Goal: Register for event/course: Sign up to attend an event or enroll in a course

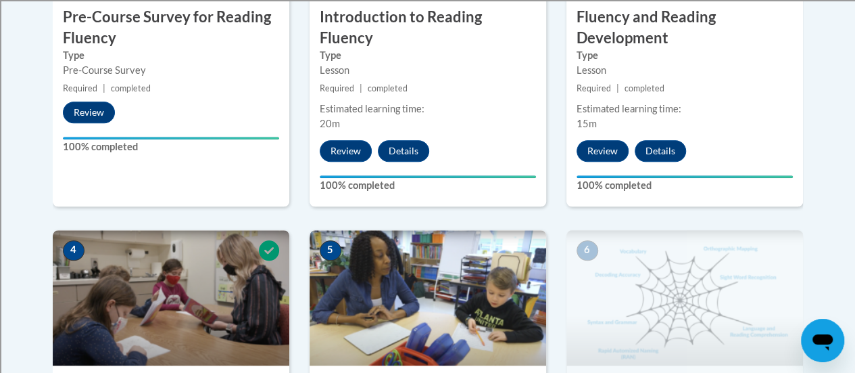
click at [545, 187] on div "2 Introduction to Reading Fluency Type Lesson Required | completed Estimated le…" at bounding box center [428, 32] width 237 height 350
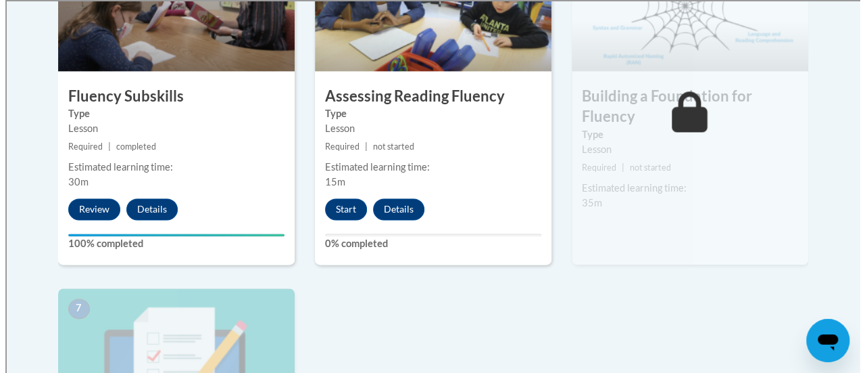
scroll to position [892, 0]
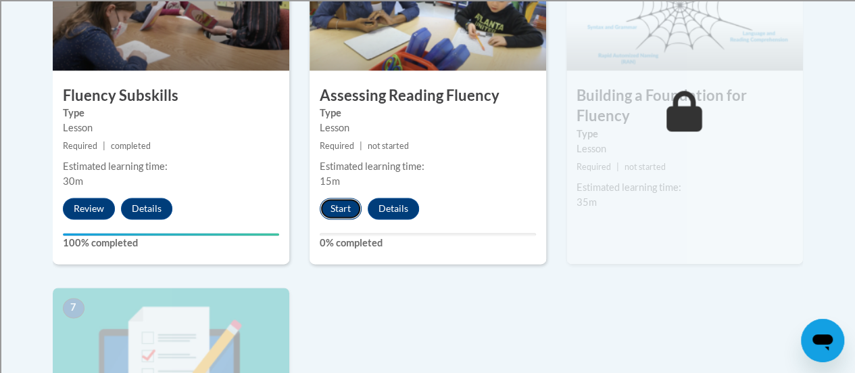
click at [341, 206] on button "Start" at bounding box center [341, 208] width 42 height 22
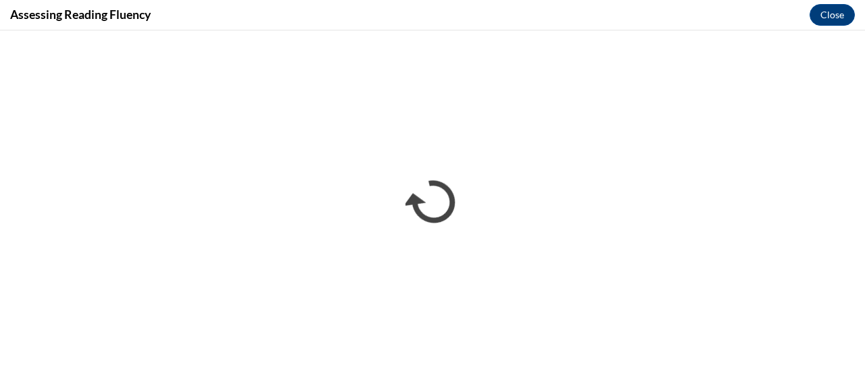
scroll to position [0, 0]
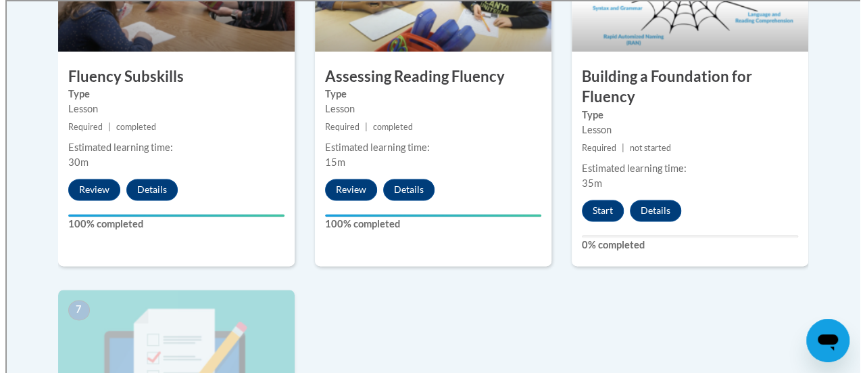
scroll to position [879, 0]
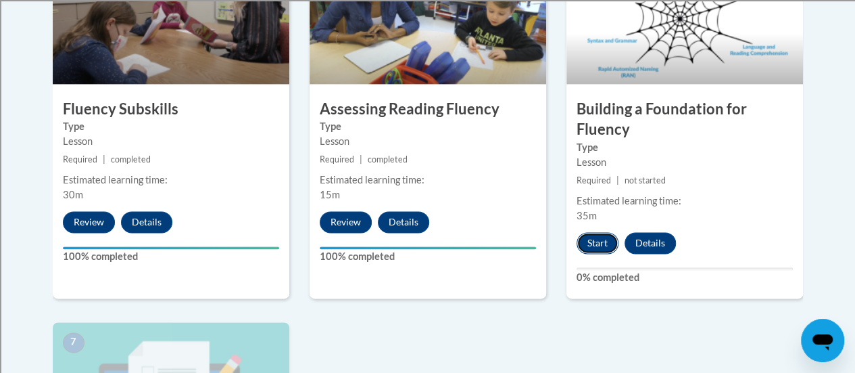
click at [593, 232] on button "Start" at bounding box center [598, 243] width 42 height 22
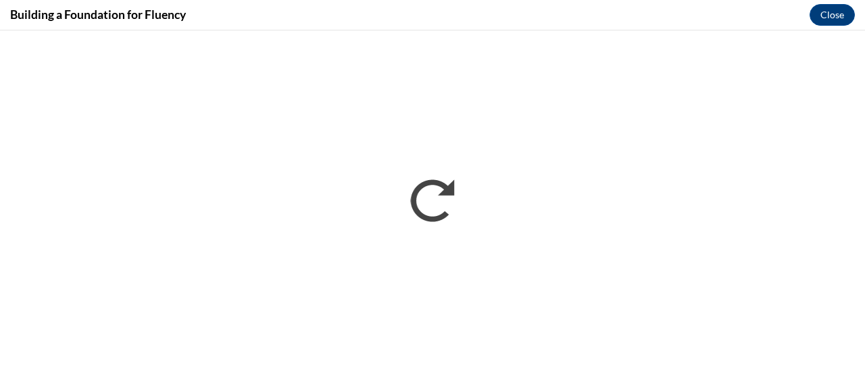
scroll to position [0, 0]
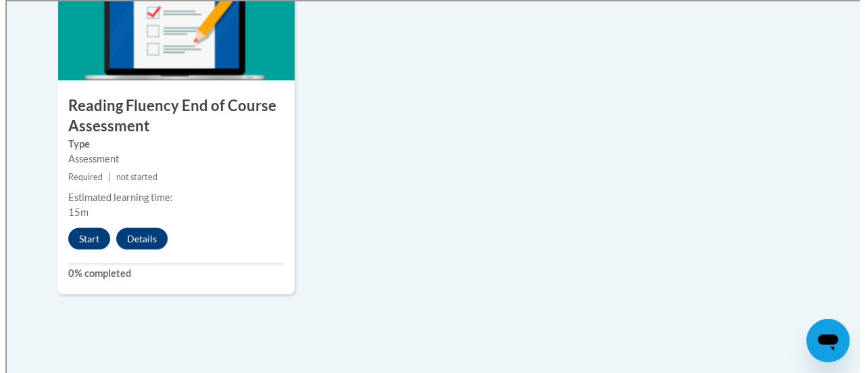
scroll to position [1335, 0]
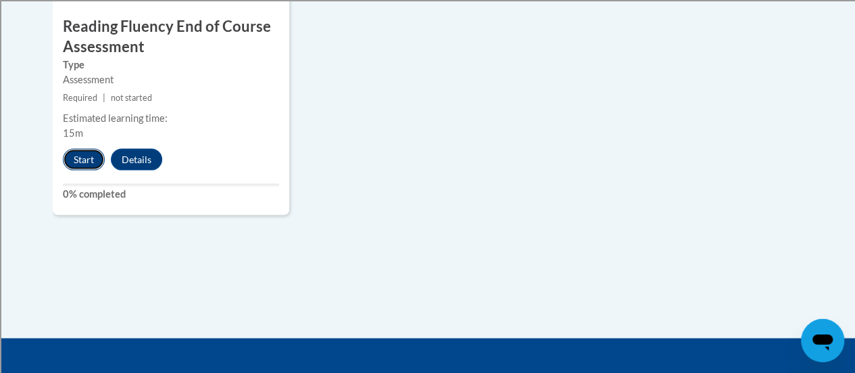
click at [78, 163] on button "Start" at bounding box center [84, 160] width 42 height 22
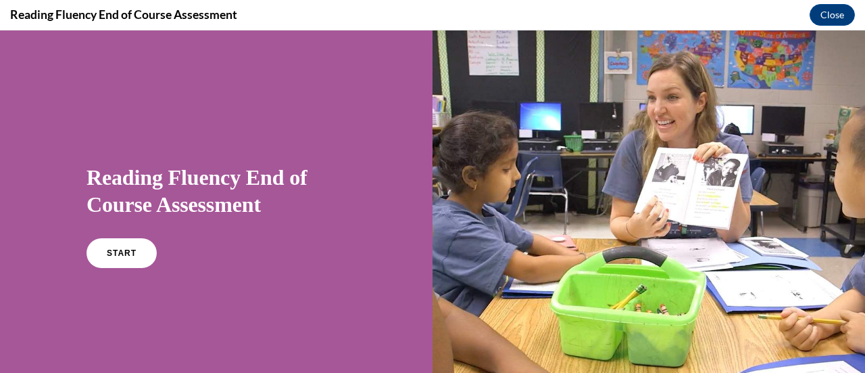
scroll to position [0, 0]
click at [151, 256] on div "START" at bounding box center [217, 258] width 260 height 41
click at [138, 252] on link "START" at bounding box center [122, 252] width 74 height 31
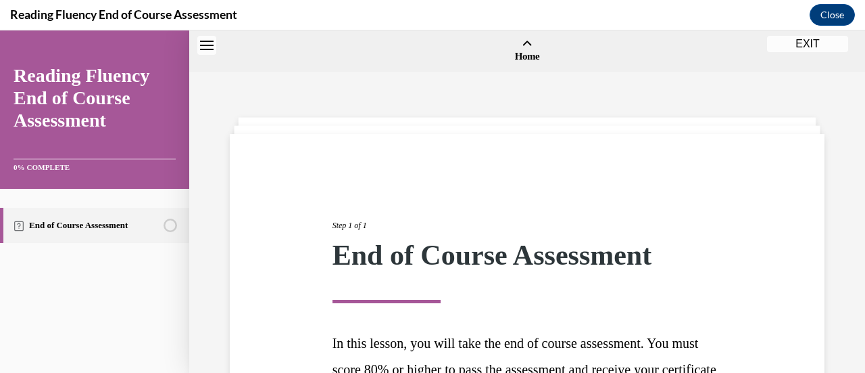
click at [139, 243] on link "End of Course Assessment" at bounding box center [94, 225] width 189 height 35
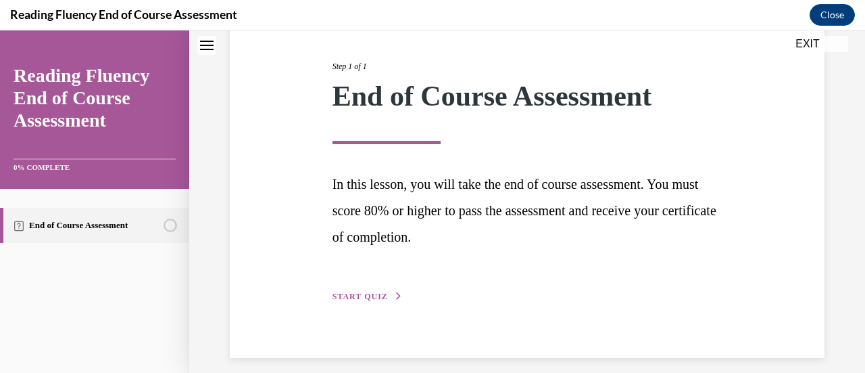
scroll to position [170, 0]
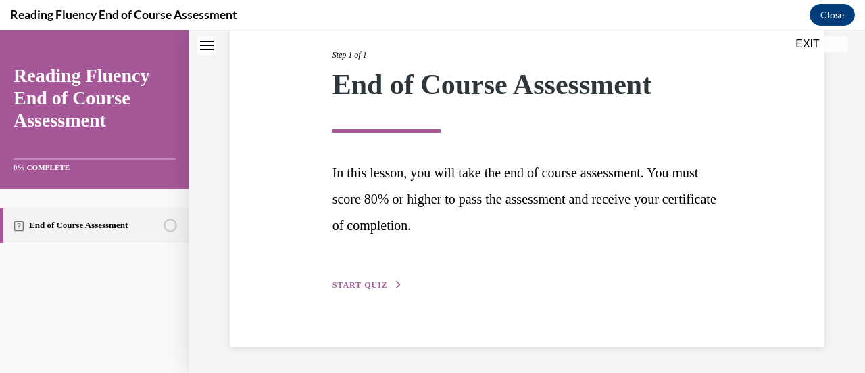
click at [357, 279] on button "START QUIZ" at bounding box center [368, 285] width 70 height 12
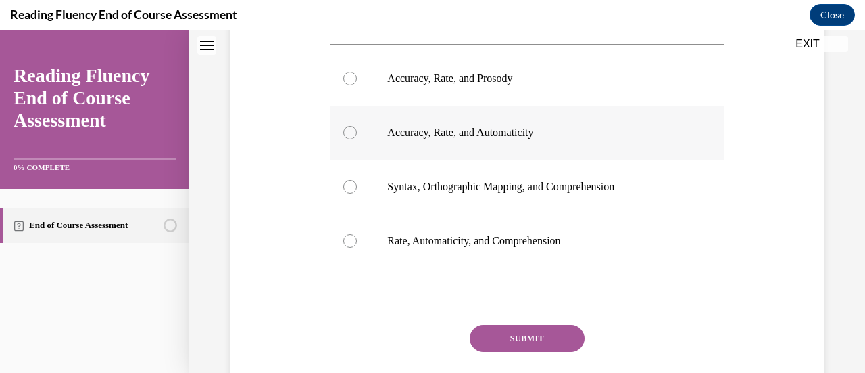
scroll to position [218, 0]
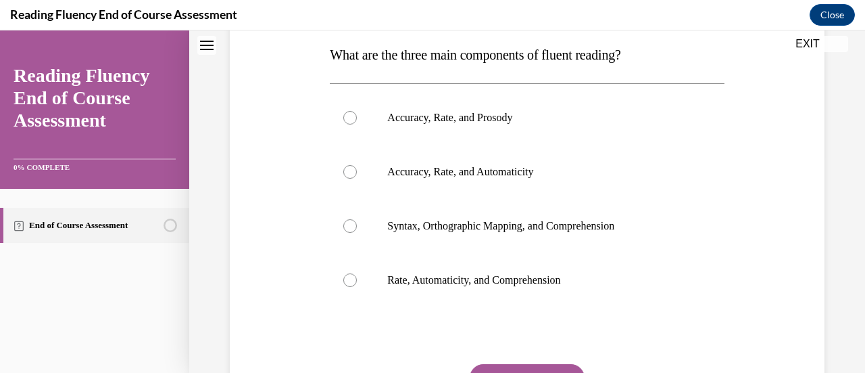
drag, startPoint x: 661, startPoint y: 61, endPoint x: 320, endPoint y: 64, distance: 340.7
click at [315, 66] on div "Question 01/16 What are the three main components of fluent reading?  Accuracy,…" at bounding box center [527, 202] width 602 height 545
copy span "What are the three main components of fluent reading?"
click at [393, 121] on p "Accuracy, Rate, and Prosody" at bounding box center [538, 118] width 303 height 14
click at [357, 121] on input "Accuracy, Rate, and Prosody" at bounding box center [350, 118] width 14 height 14
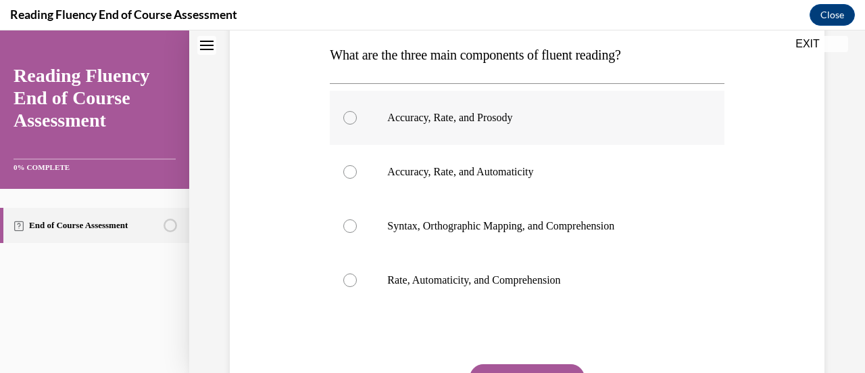
radio input "true"
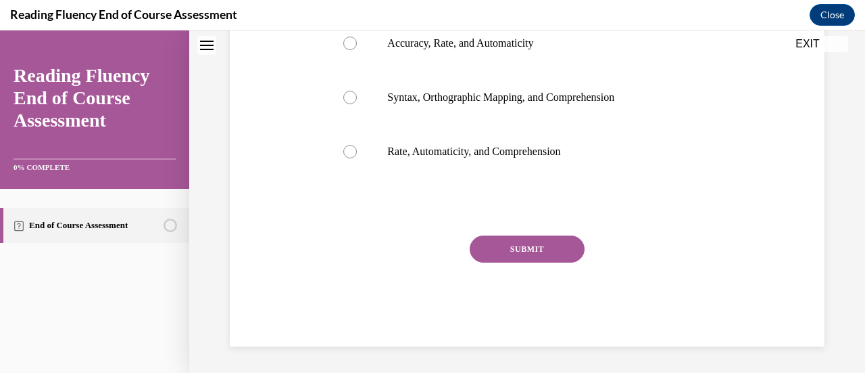
click at [548, 252] on button "SUBMIT" at bounding box center [527, 248] width 115 height 27
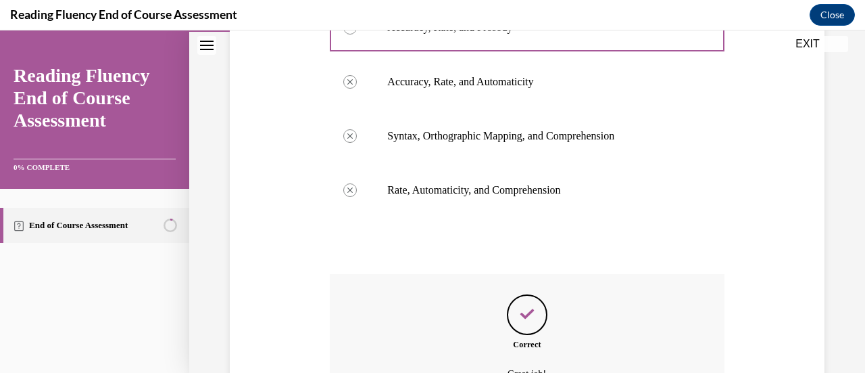
scroll to position [456, 0]
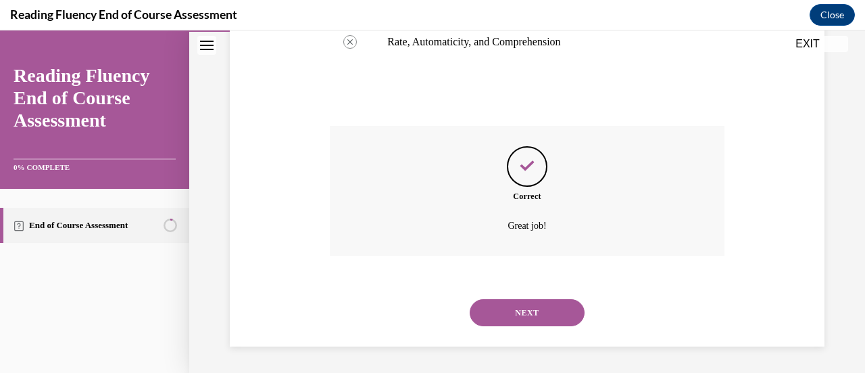
click at [552, 314] on button "NEXT" at bounding box center [527, 312] width 115 height 27
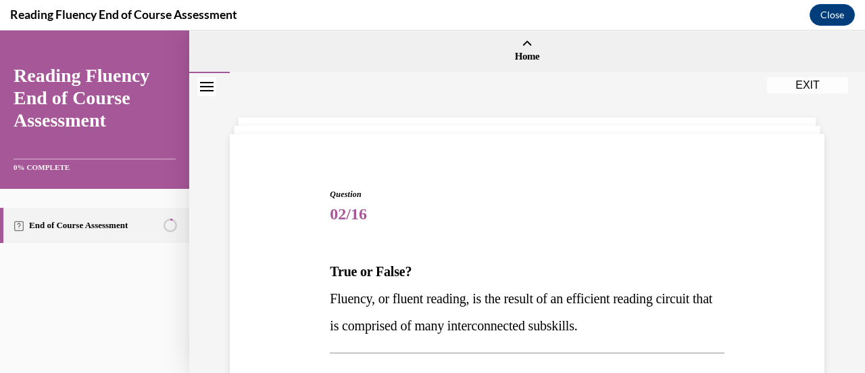
scroll to position [203, 0]
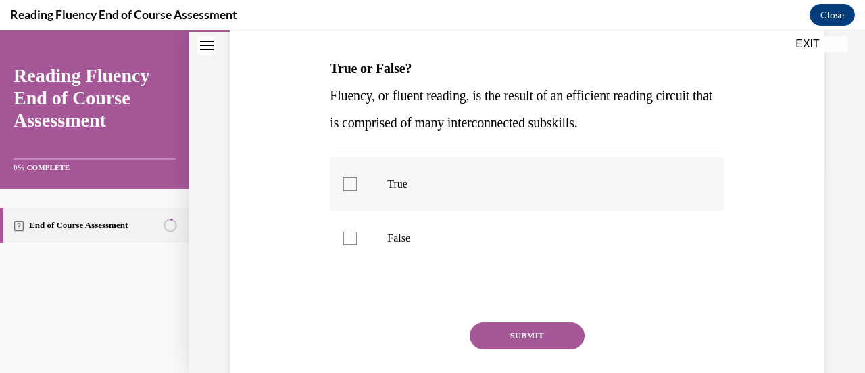
click at [404, 187] on p "True" at bounding box center [538, 184] width 303 height 14
click at [357, 187] on input "True" at bounding box center [350, 184] width 14 height 14
checkbox input "true"
click at [566, 343] on button "SUBMIT" at bounding box center [527, 335] width 115 height 27
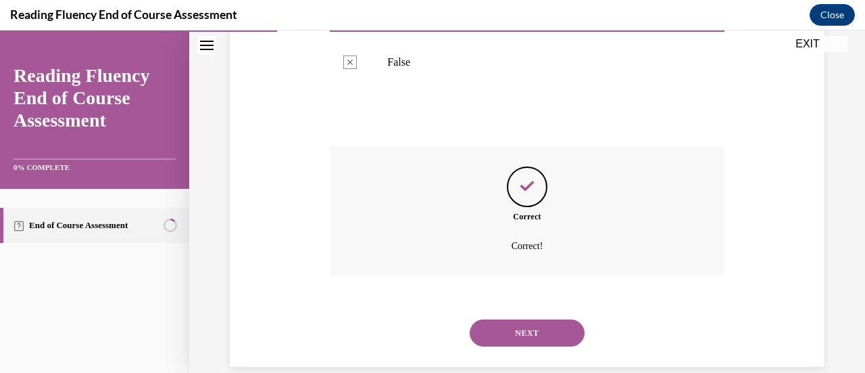
scroll to position [399, 0]
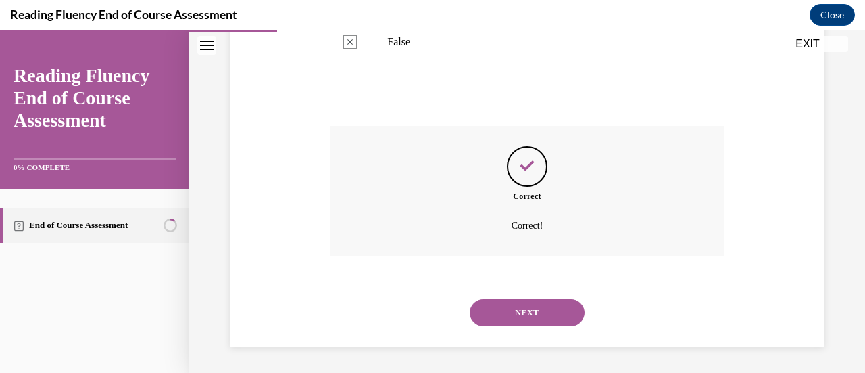
click at [527, 321] on button "NEXT" at bounding box center [527, 312] width 115 height 27
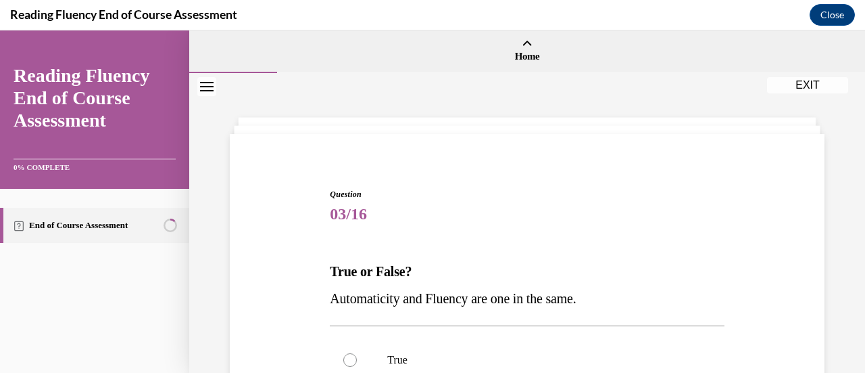
scroll to position [135, 0]
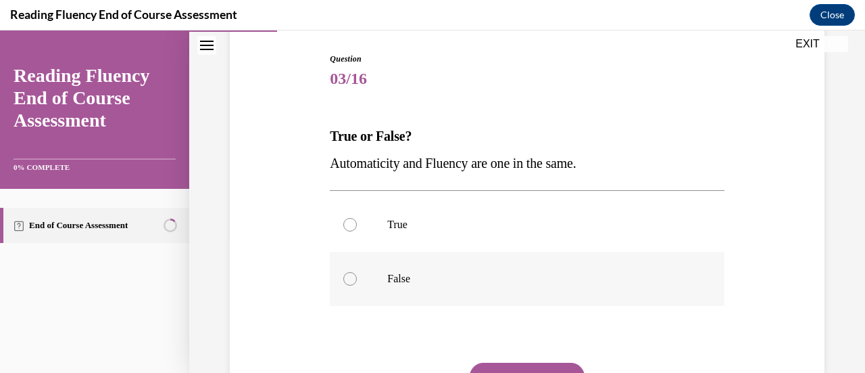
click at [479, 300] on label "False" at bounding box center [527, 278] width 394 height 54
click at [357, 285] on input "False" at bounding box center [350, 279] width 14 height 14
radio input "true"
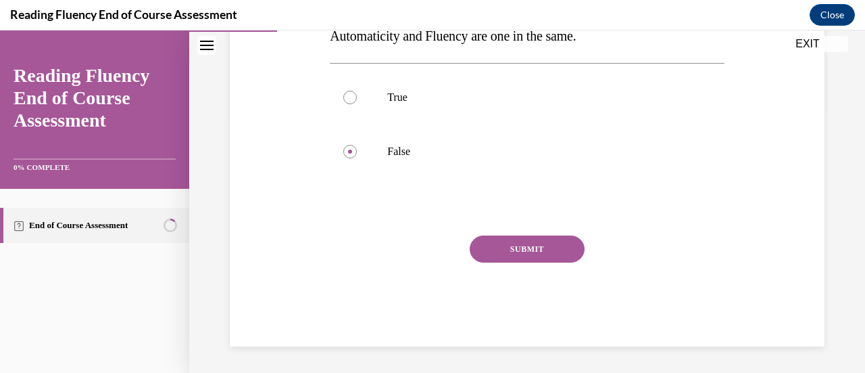
click at [529, 258] on button "SUBMIT" at bounding box center [527, 248] width 115 height 27
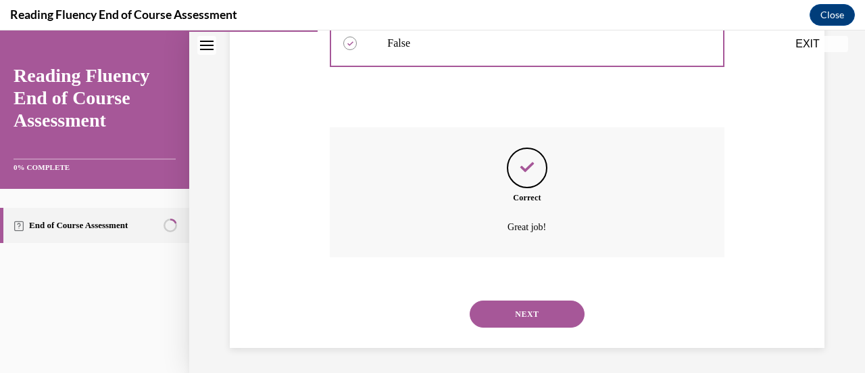
scroll to position [372, 0]
click at [529, 324] on button "NEXT" at bounding box center [527, 312] width 115 height 27
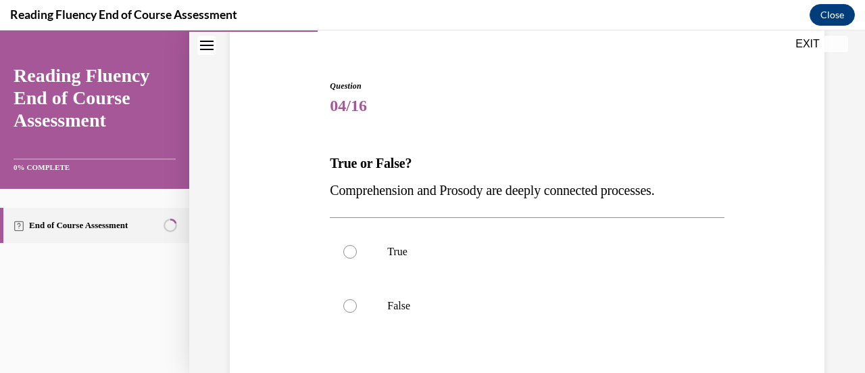
scroll to position [135, 0]
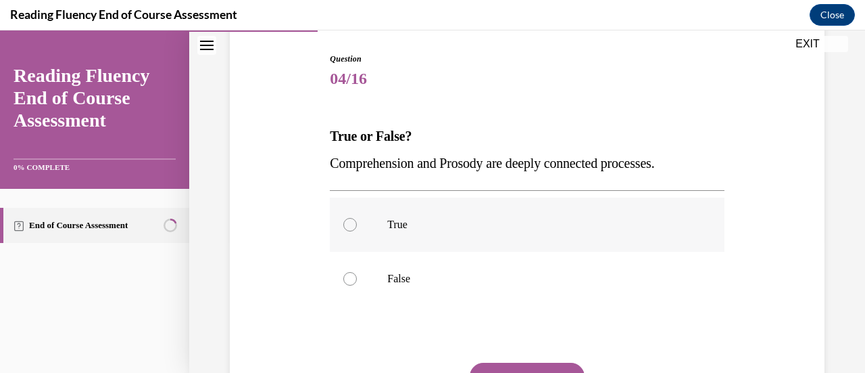
click at [583, 222] on p "True" at bounding box center [538, 225] width 303 height 14
click at [357, 222] on input "True" at bounding box center [350, 225] width 14 height 14
radio input "true"
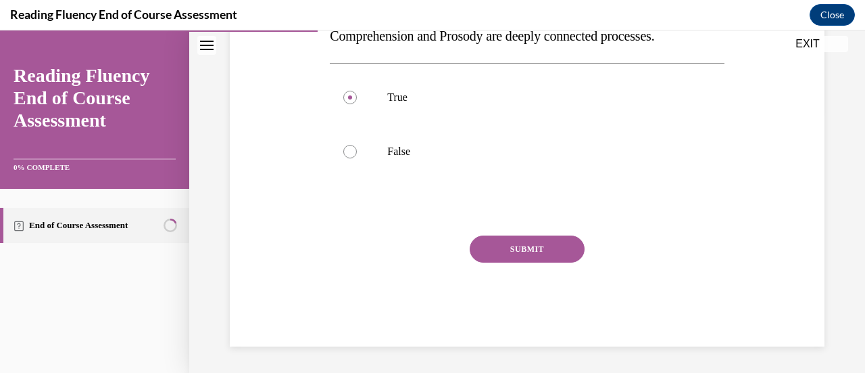
click at [540, 255] on button "SUBMIT" at bounding box center [527, 248] width 115 height 27
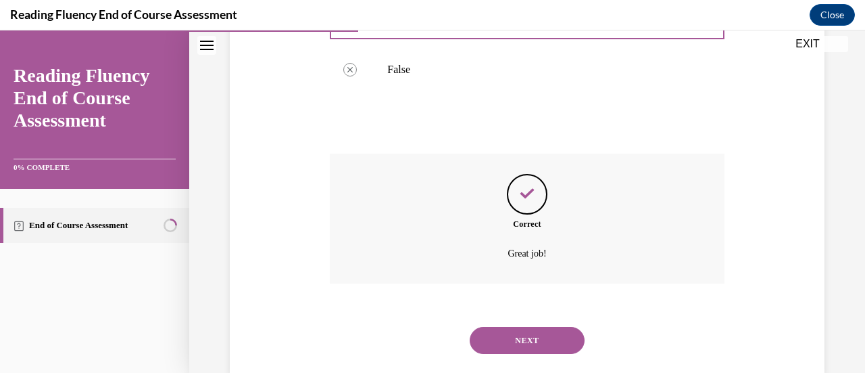
scroll to position [372, 0]
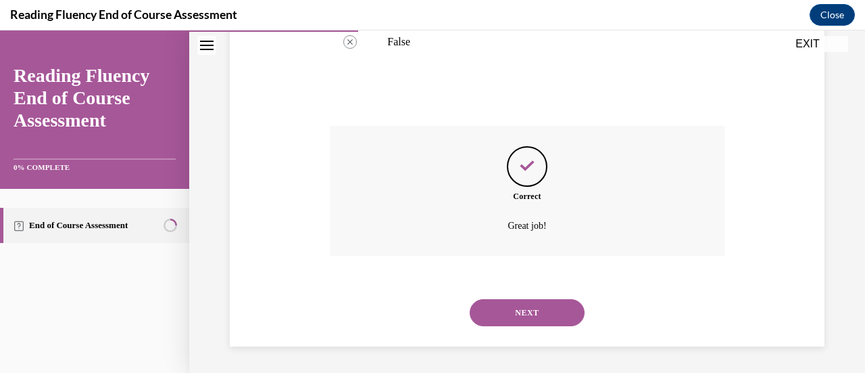
click at [504, 316] on button "NEXT" at bounding box center [527, 312] width 115 height 27
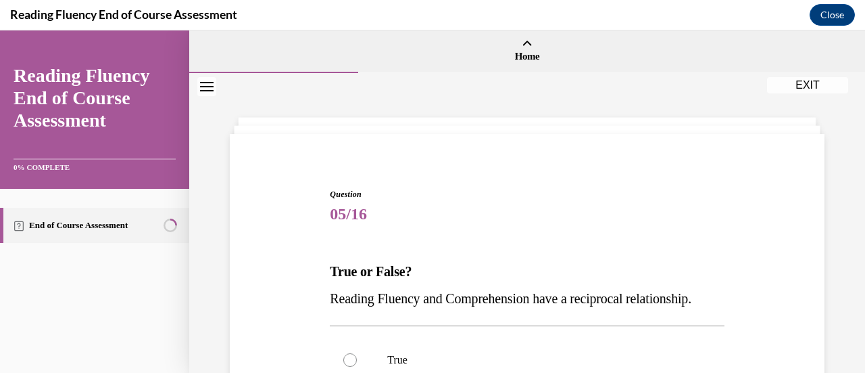
scroll to position [135, 0]
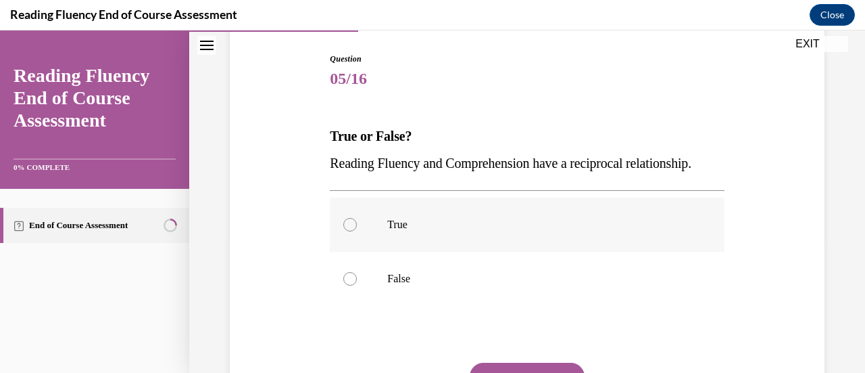
click at [588, 244] on label "True" at bounding box center [527, 224] width 394 height 54
click at [357, 231] on input "True" at bounding box center [350, 225] width 14 height 14
radio input "true"
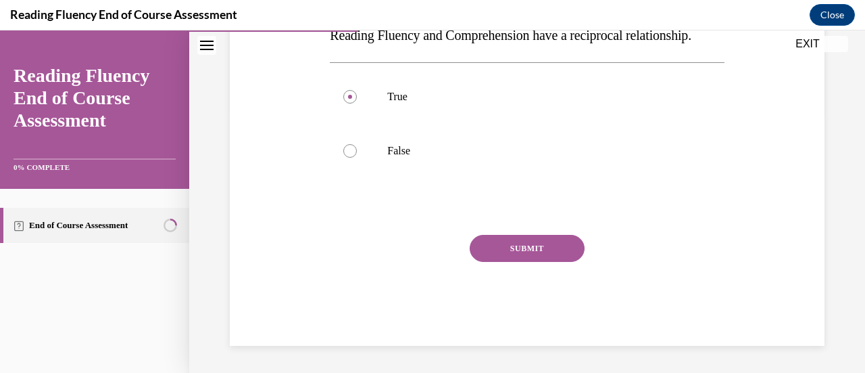
click at [517, 262] on button "SUBMIT" at bounding box center [527, 248] width 115 height 27
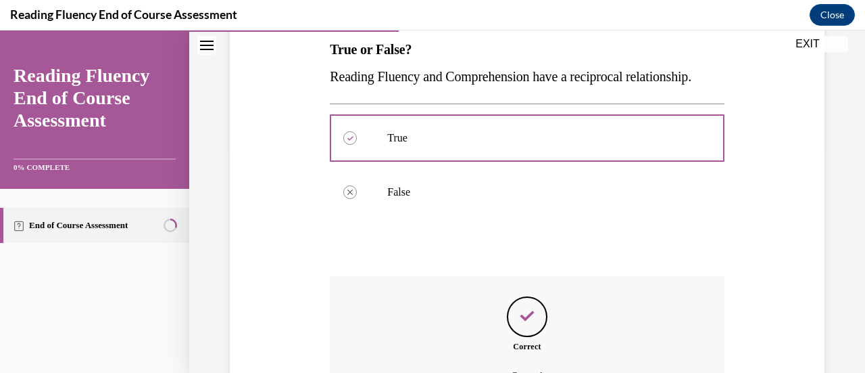
scroll to position [399, 0]
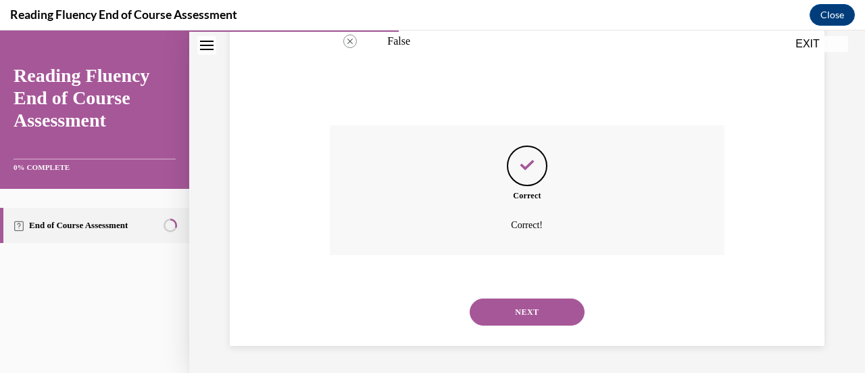
click at [545, 310] on button "NEXT" at bounding box center [527, 311] width 115 height 27
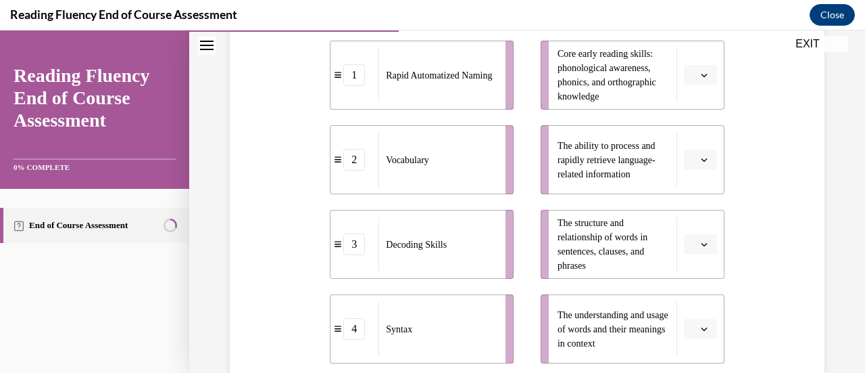
scroll to position [338, 0]
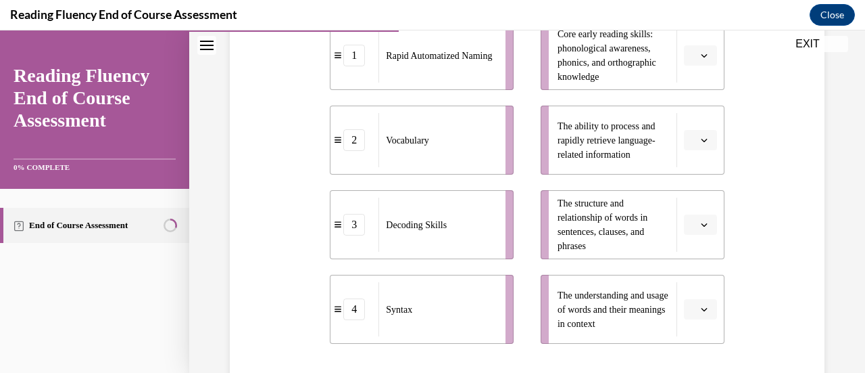
click at [696, 60] on button "button" at bounding box center [700, 55] width 33 height 20
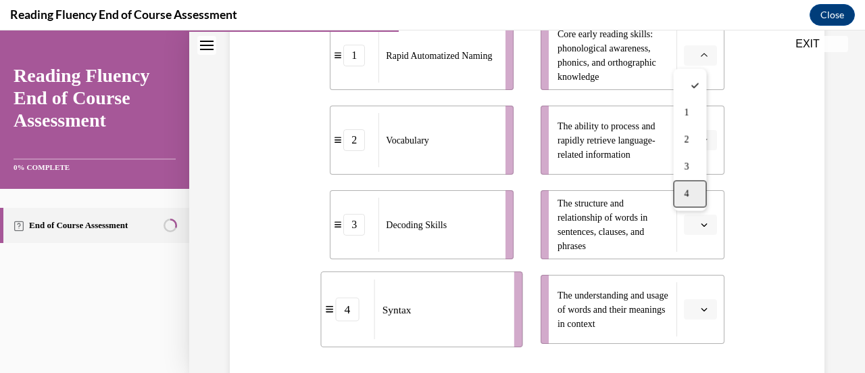
click at [691, 197] on div "4" at bounding box center [689, 193] width 33 height 27
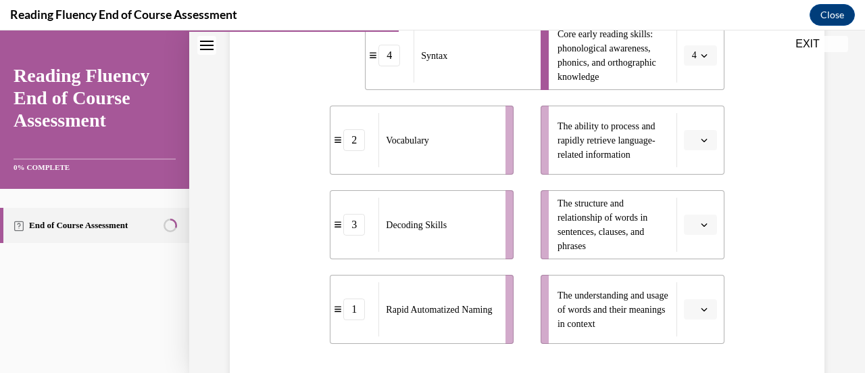
click at [700, 143] on span "button" at bounding box center [704, 139] width 9 height 9
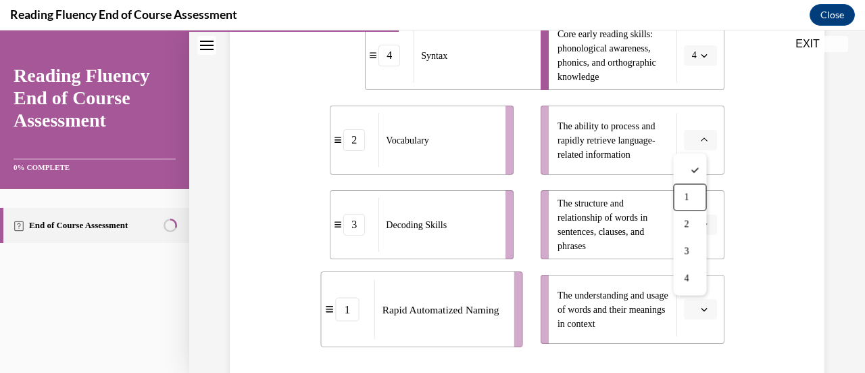
click at [696, 193] on div "1" at bounding box center [689, 196] width 33 height 27
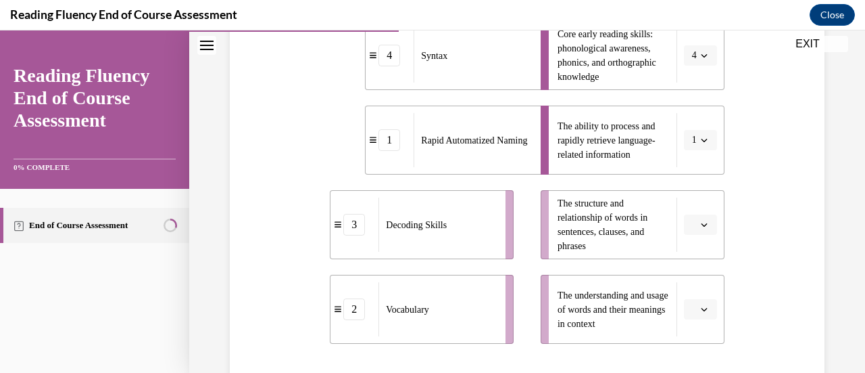
click at [700, 226] on span "button" at bounding box center [704, 224] width 9 height 9
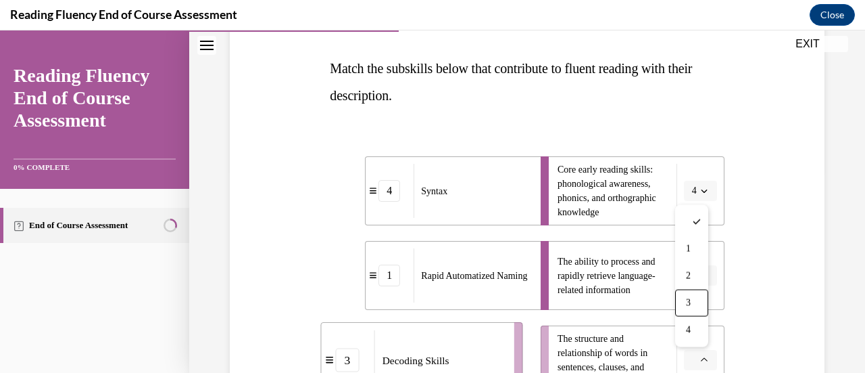
scroll to position [203, 0]
click at [742, 197] on div "Question 06/16 Match the subskills below that contribute to fluent reading with…" at bounding box center [527, 296] width 602 height 702
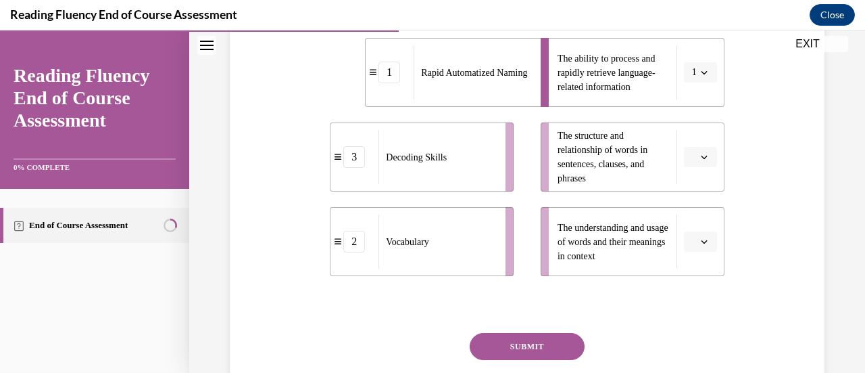
scroll to position [270, 0]
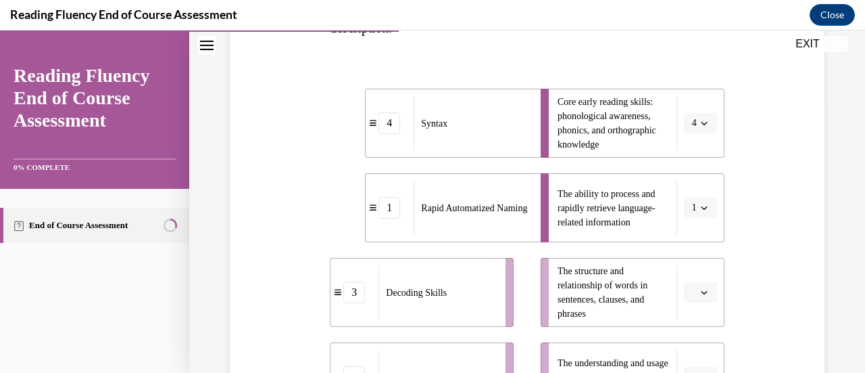
click at [700, 126] on button "4" at bounding box center [700, 123] width 33 height 20
click at [692, 233] on div "3" at bounding box center [687, 233] width 33 height 27
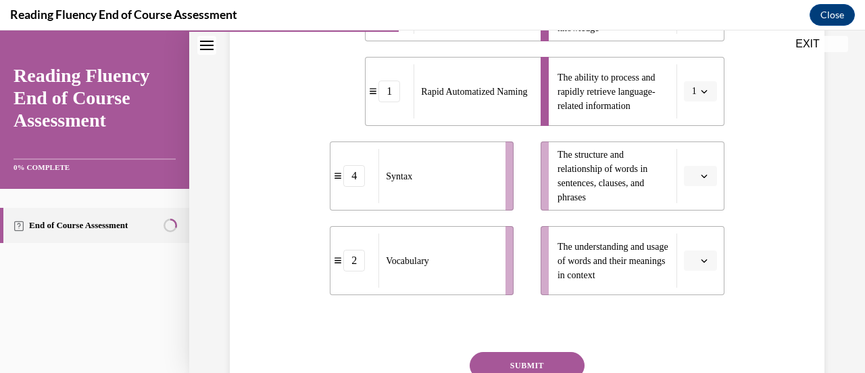
scroll to position [406, 0]
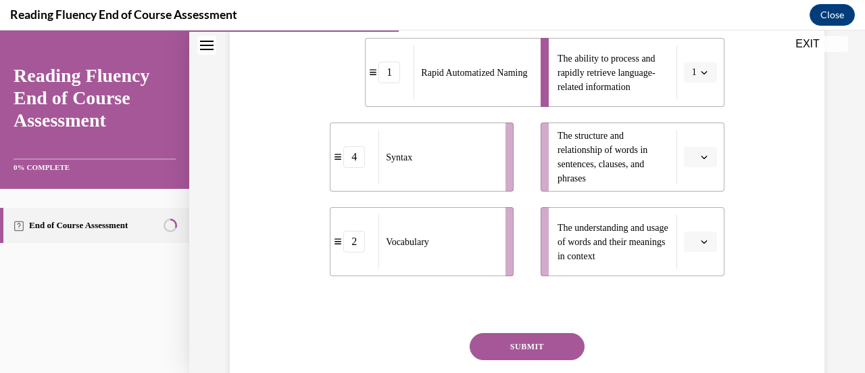
click at [688, 158] on button "button" at bounding box center [700, 157] width 33 height 20
click at [696, 293] on div "4" at bounding box center [689, 294] width 33 height 27
click at [701, 239] on icon "button" at bounding box center [704, 241] width 7 height 7
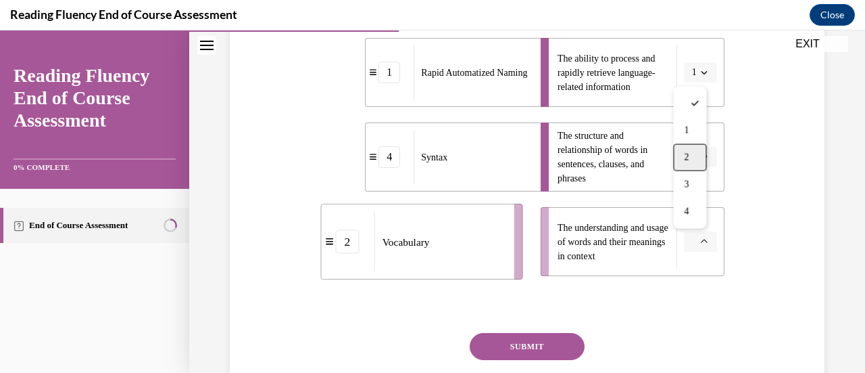
click at [686, 157] on span "2" at bounding box center [686, 157] width 5 height 11
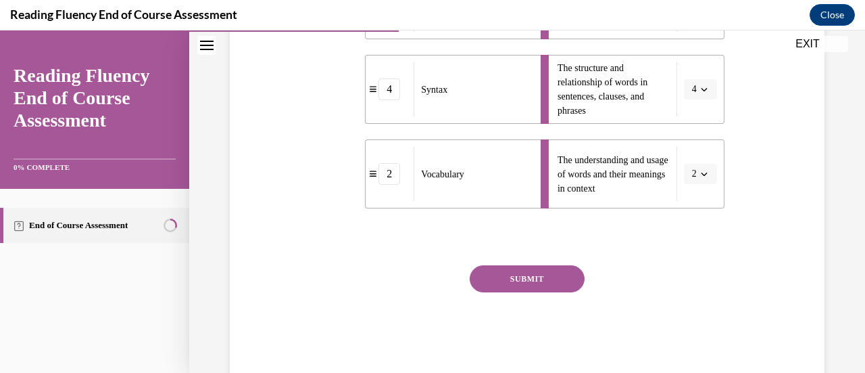
click at [533, 278] on button "SUBMIT" at bounding box center [527, 278] width 115 height 27
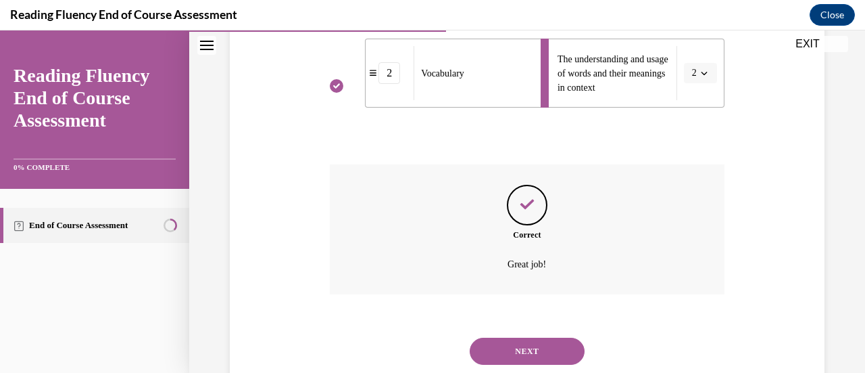
scroll to position [613, 0]
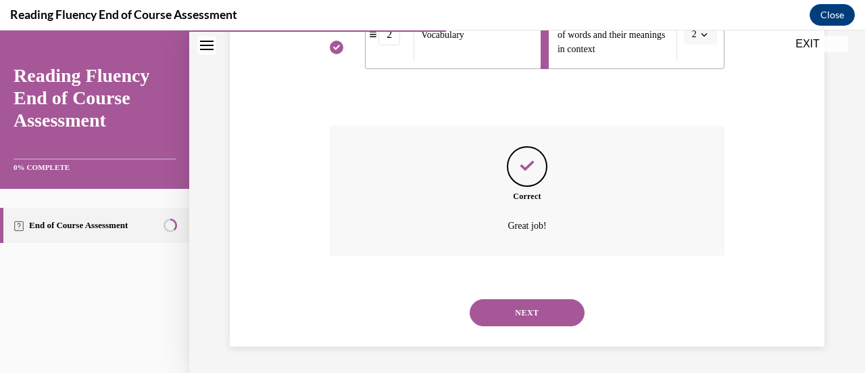
click at [536, 317] on button "NEXT" at bounding box center [527, 312] width 115 height 27
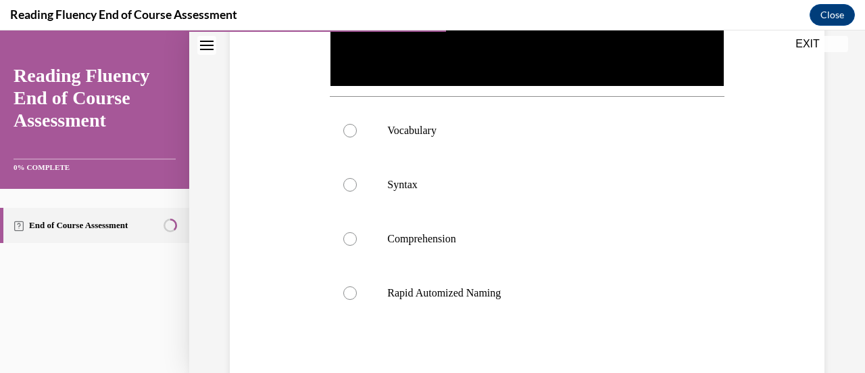
scroll to position [473, 0]
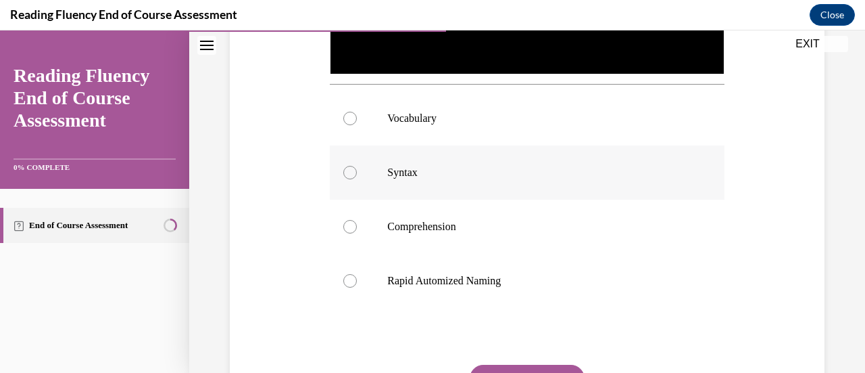
click at [449, 181] on label "Syntax" at bounding box center [527, 172] width 394 height 54
click at [357, 179] on input "Syntax" at bounding box center [350, 173] width 14 height 14
radio input "true"
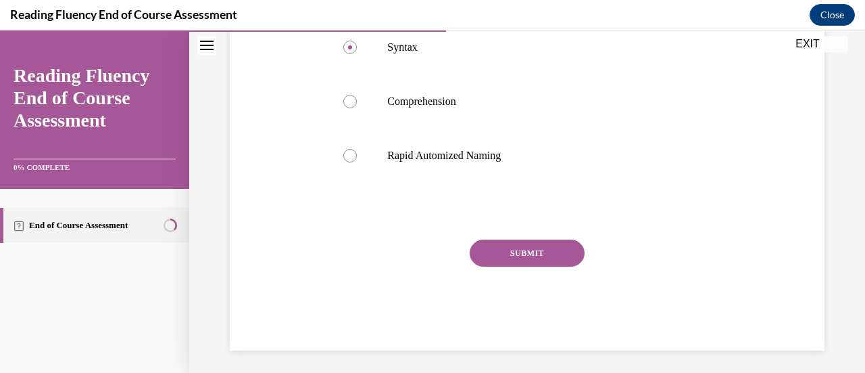
click at [539, 254] on button "SUBMIT" at bounding box center [527, 252] width 115 height 27
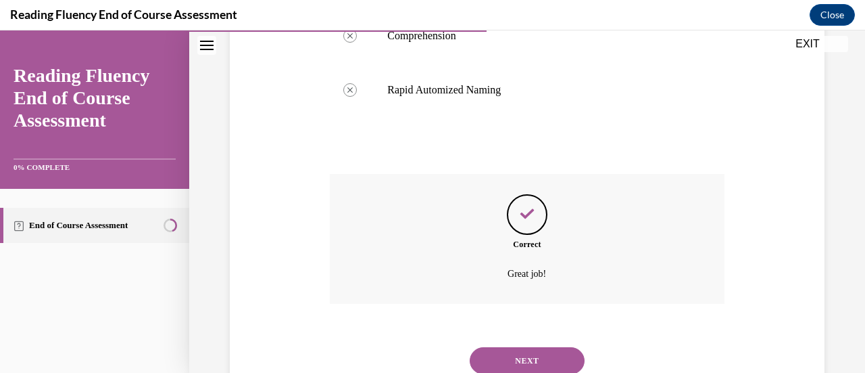
scroll to position [708, 0]
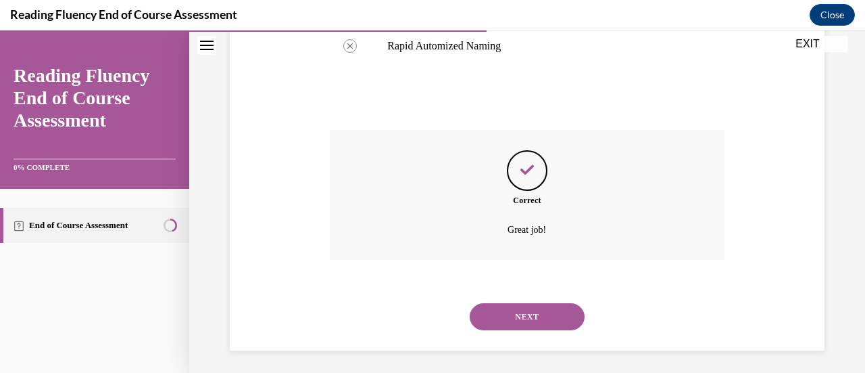
click at [538, 309] on button "NEXT" at bounding box center [527, 316] width 115 height 27
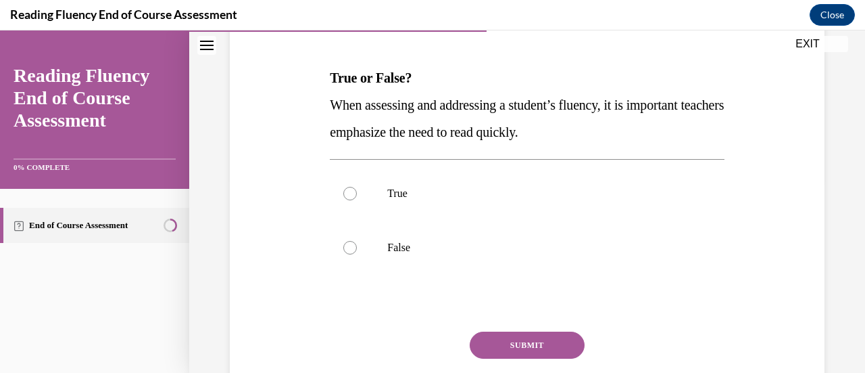
scroll to position [135, 0]
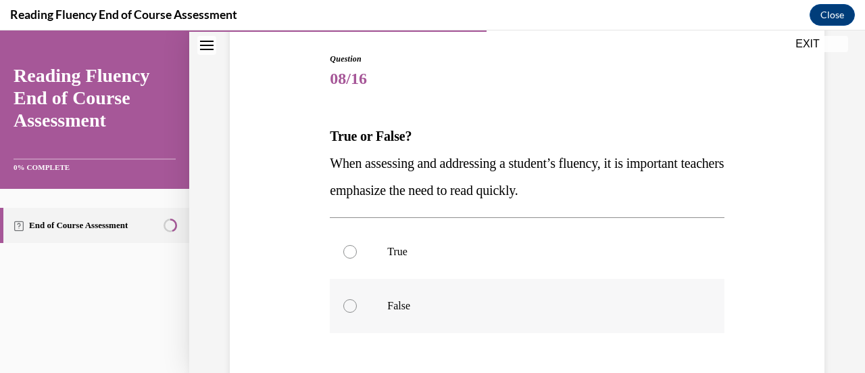
click at [412, 302] on p "False" at bounding box center [538, 306] width 303 height 14
click at [357, 302] on input "False" at bounding box center [350, 306] width 14 height 14
radio input "true"
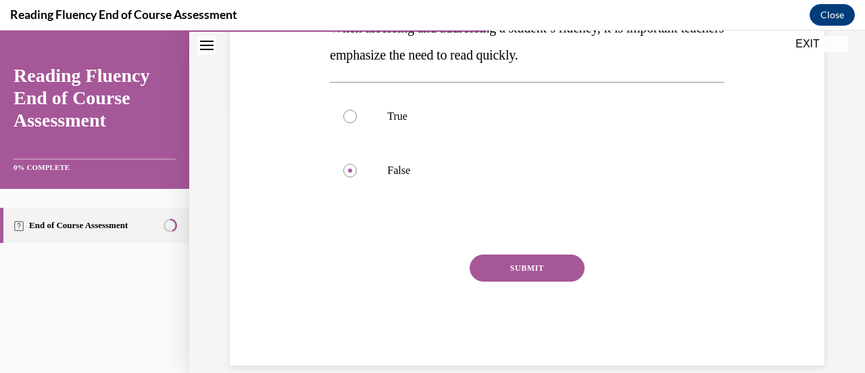
click at [523, 266] on button "SUBMIT" at bounding box center [527, 267] width 115 height 27
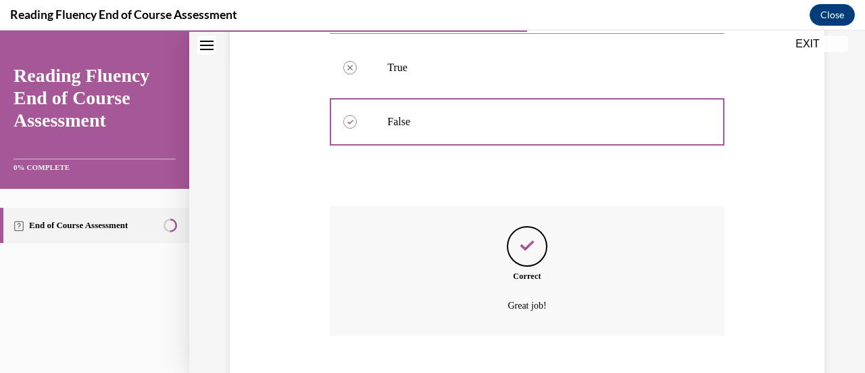
scroll to position [399, 0]
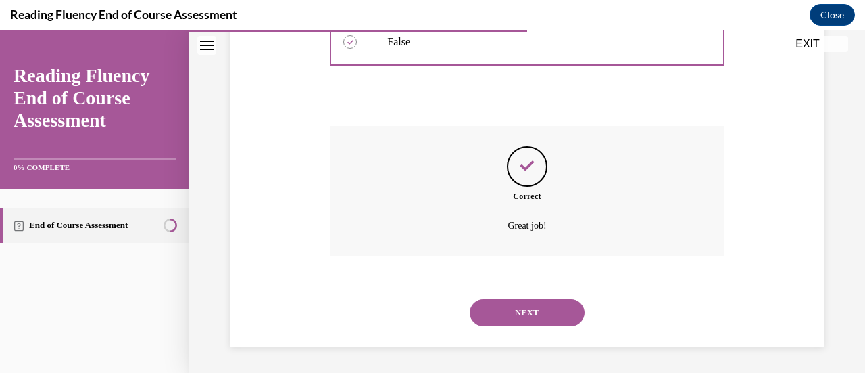
click at [537, 318] on button "NEXT" at bounding box center [527, 312] width 115 height 27
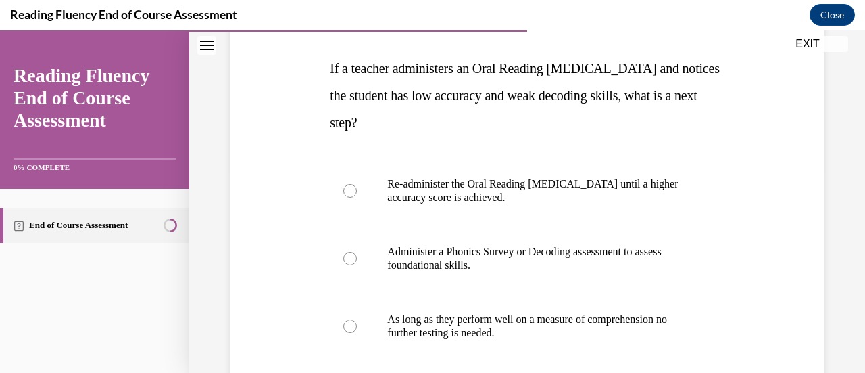
scroll to position [270, 0]
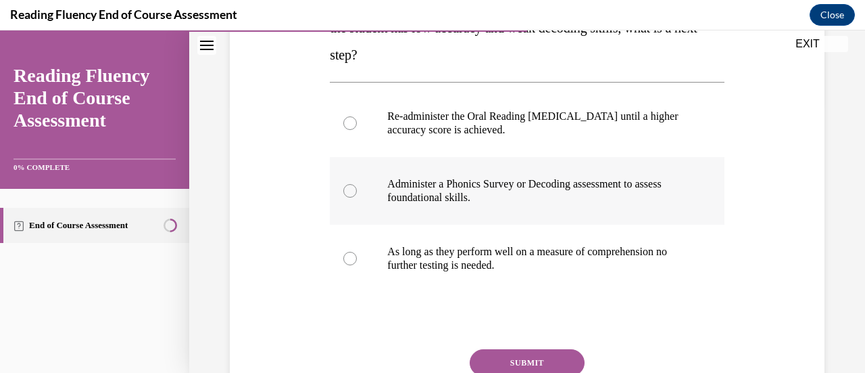
click at [494, 191] on p "Administer a Phonics Survey or Decoding assessment to assess foundational skill…" at bounding box center [538, 190] width 303 height 27
click at [357, 191] on input "Administer a Phonics Survey or Decoding assessment to assess foundational skill…" at bounding box center [350, 191] width 14 height 14
radio input "true"
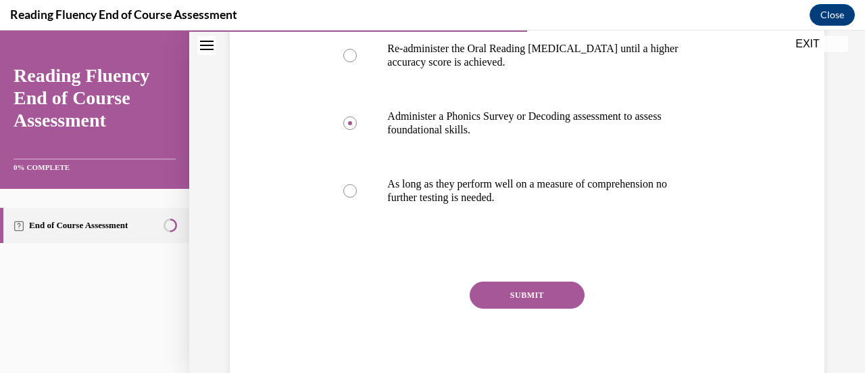
click at [519, 305] on button "SUBMIT" at bounding box center [527, 294] width 115 height 27
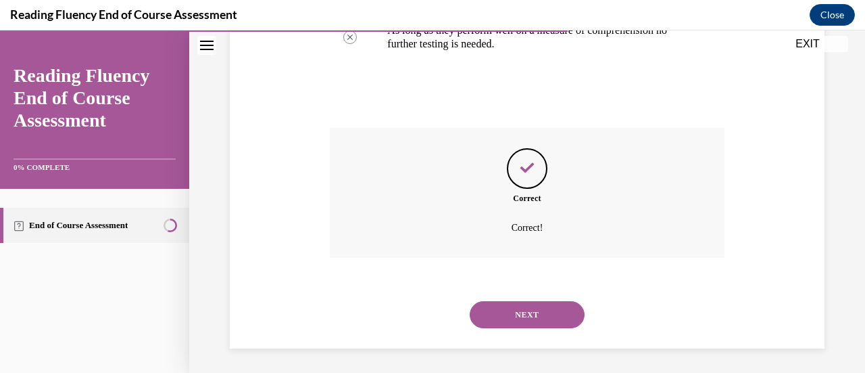
scroll to position [494, 0]
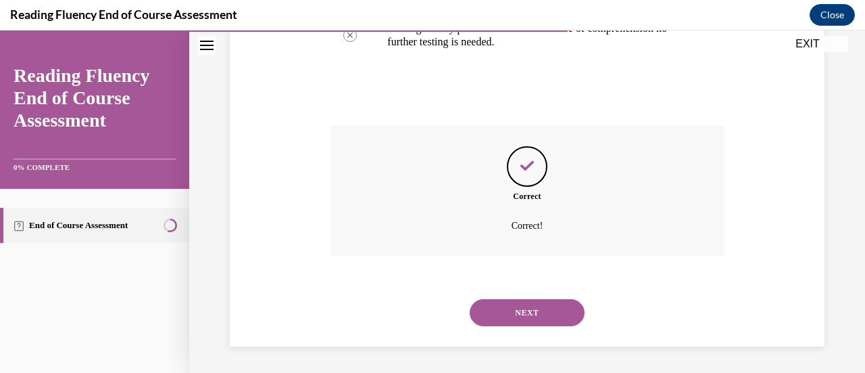
click at [552, 310] on button "NEXT" at bounding box center [527, 312] width 115 height 27
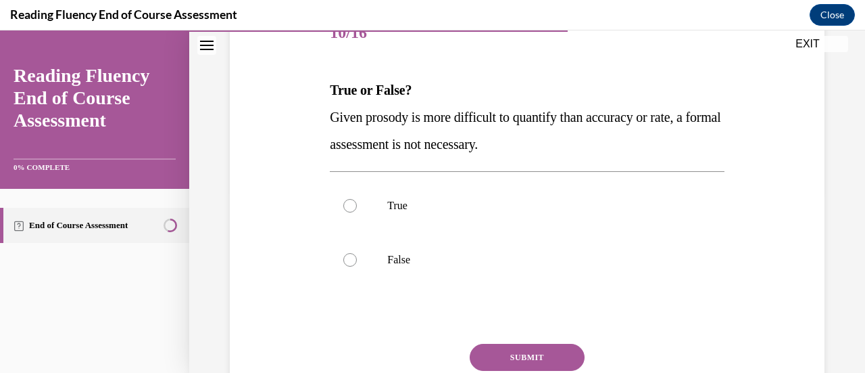
scroll to position [203, 0]
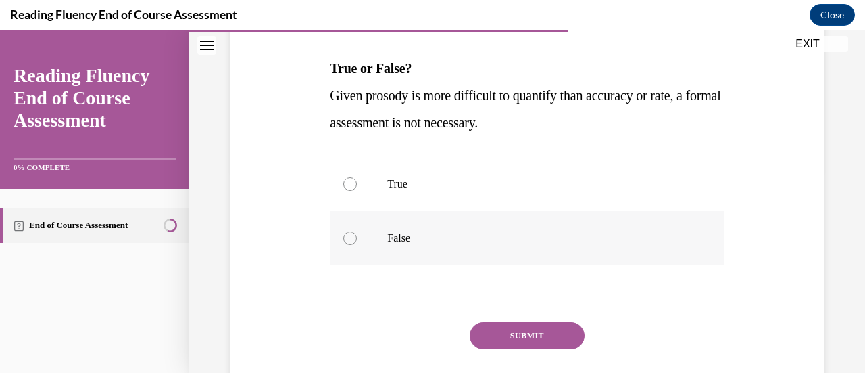
click at [450, 232] on p "False" at bounding box center [538, 238] width 303 height 14
click at [357, 232] on input "False" at bounding box center [350, 238] width 14 height 14
radio input "true"
click at [519, 336] on button "SUBMIT" at bounding box center [527, 335] width 115 height 27
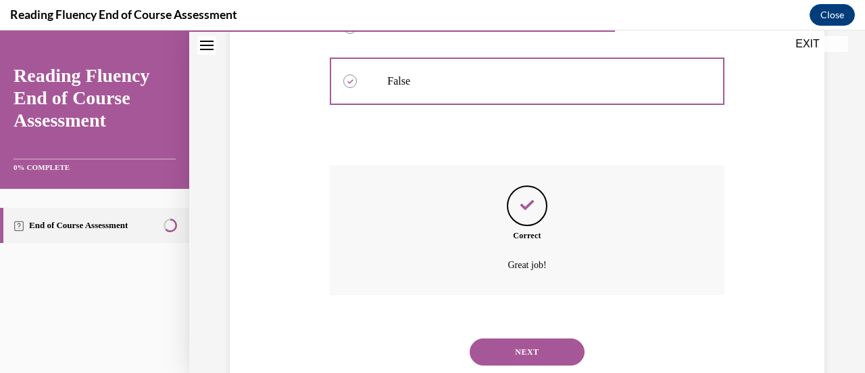
scroll to position [399, 0]
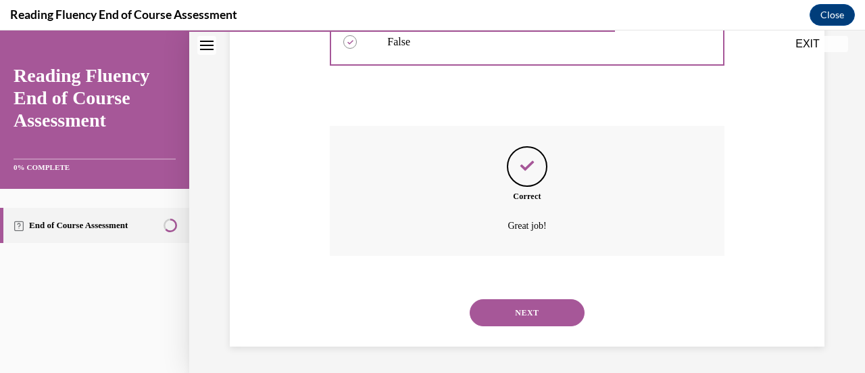
click at [523, 306] on button "NEXT" at bounding box center [527, 312] width 115 height 27
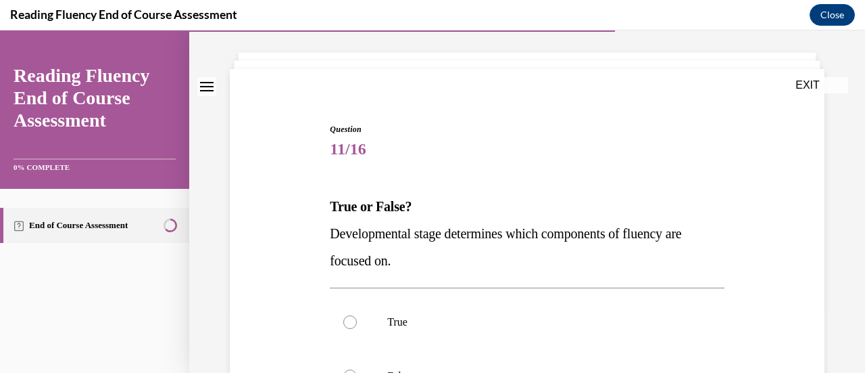
scroll to position [135, 0]
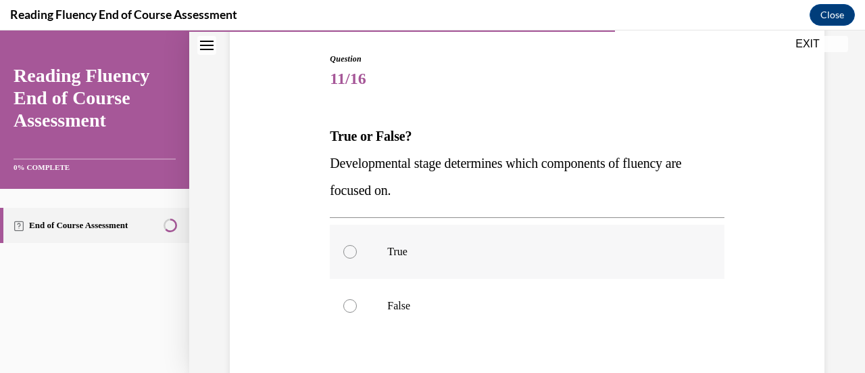
click at [413, 251] on p "True" at bounding box center [538, 252] width 303 height 14
click at [357, 251] on input "True" at bounding box center [350, 252] width 14 height 14
radio input "true"
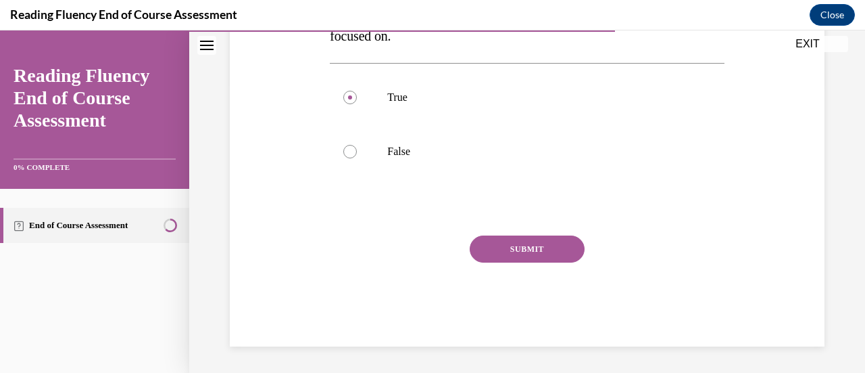
click at [533, 248] on button "SUBMIT" at bounding box center [527, 248] width 115 height 27
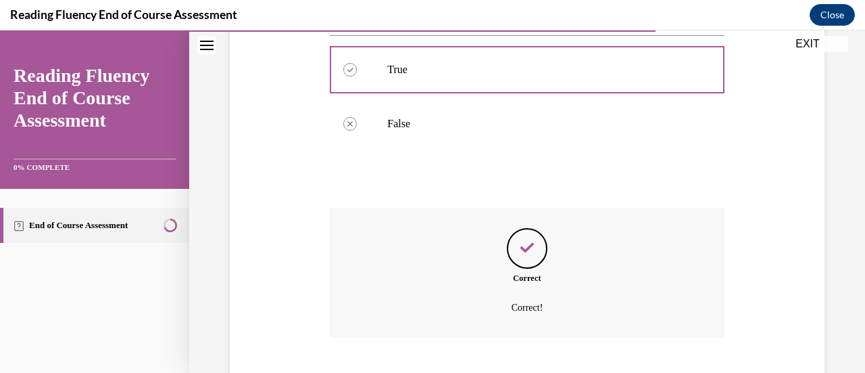
scroll to position [399, 0]
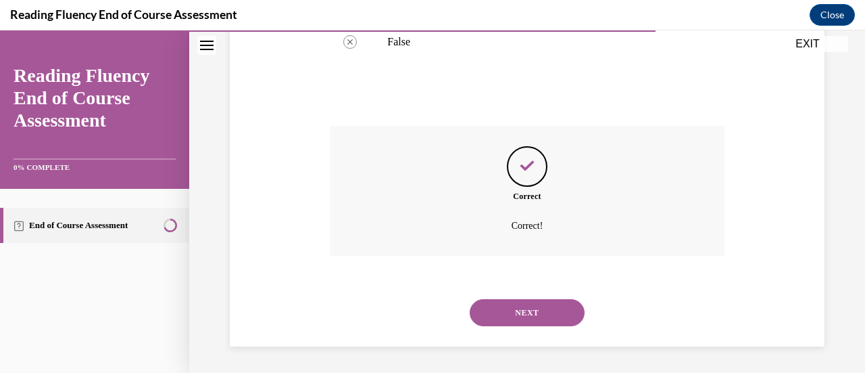
click at [538, 307] on button "NEXT" at bounding box center [527, 312] width 115 height 27
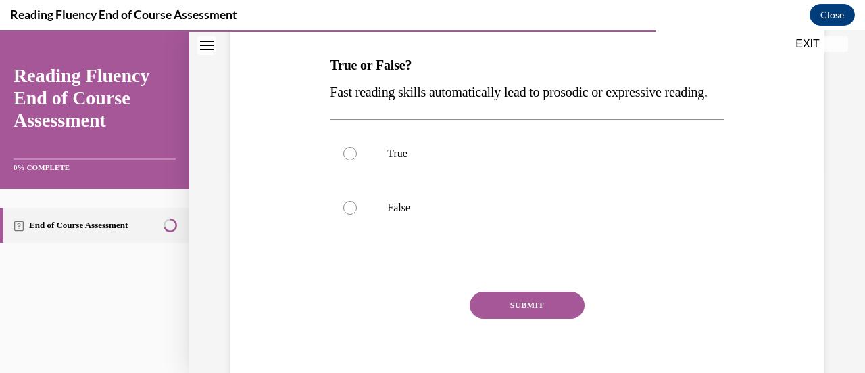
scroll to position [186, 0]
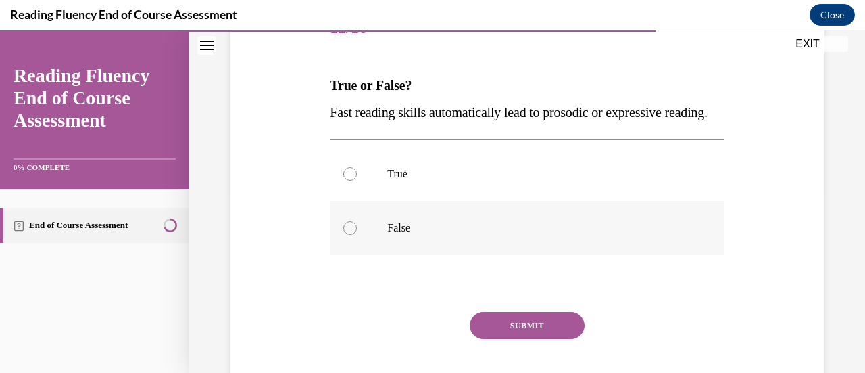
click at [419, 235] on p "False" at bounding box center [538, 228] width 303 height 14
click at [357, 235] on input "False" at bounding box center [350, 228] width 14 height 14
radio input "true"
click at [552, 339] on button "SUBMIT" at bounding box center [527, 325] width 115 height 27
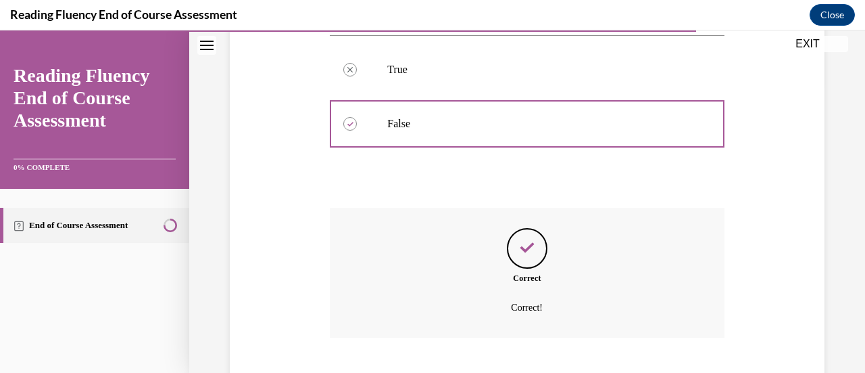
scroll to position [399, 0]
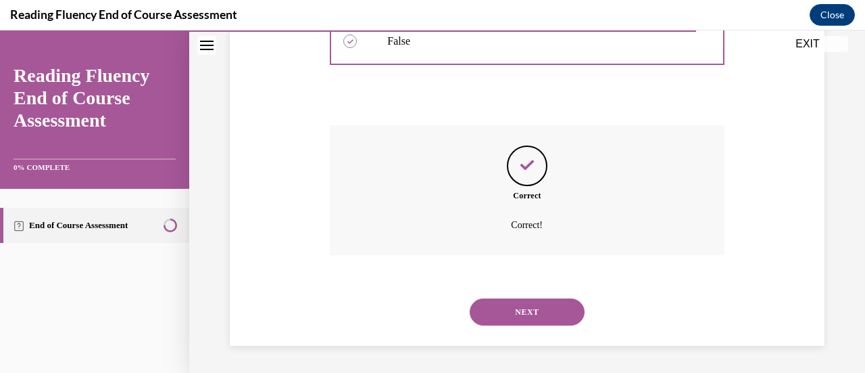
click at [511, 318] on button "NEXT" at bounding box center [527, 311] width 115 height 27
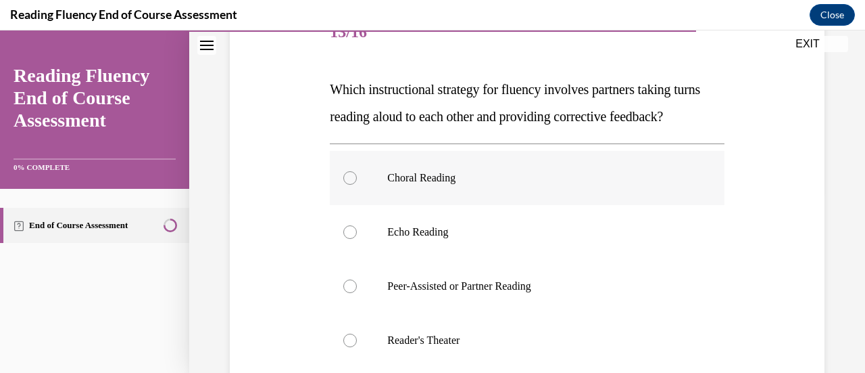
scroll to position [203, 0]
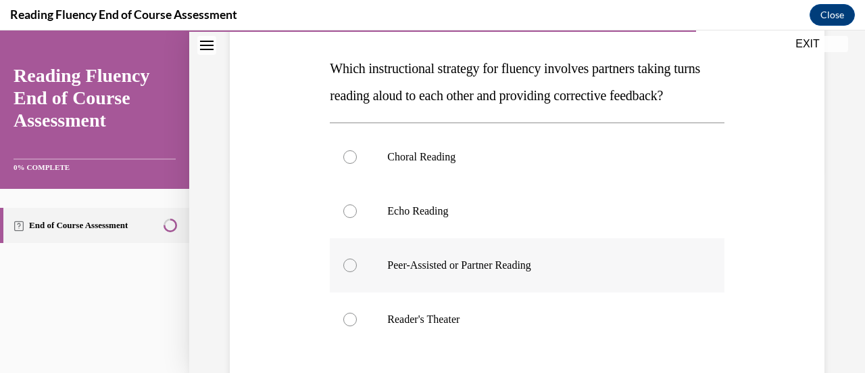
click at [467, 281] on label "Peer-Assisted or Partner Reading" at bounding box center [527, 265] width 394 height 54
click at [357, 272] on input "Peer-Assisted or Partner Reading" at bounding box center [350, 265] width 14 height 14
radio input "true"
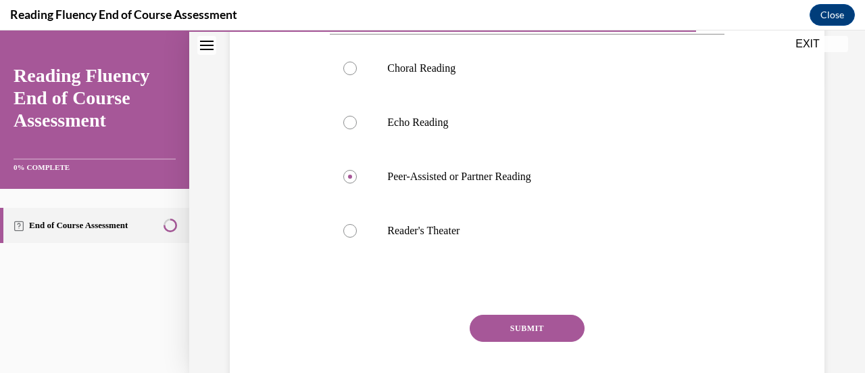
scroll to position [398, 0]
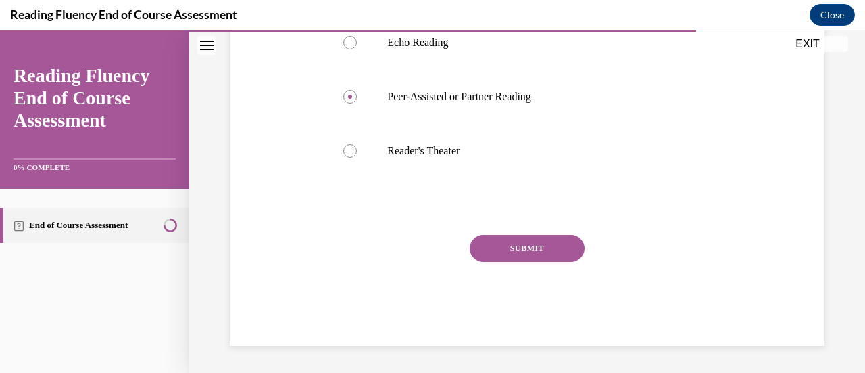
click at [499, 262] on div "SUBMIT" at bounding box center [527, 269] width 394 height 68
click at [502, 254] on button "SUBMIT" at bounding box center [527, 248] width 115 height 27
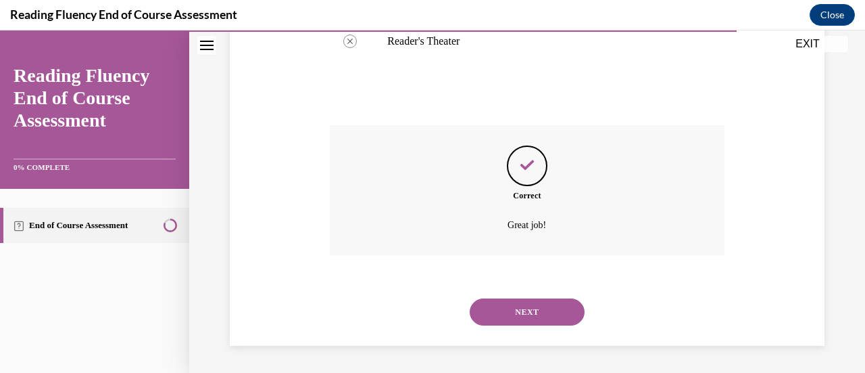
scroll to position [507, 0]
click at [506, 309] on button "NEXT" at bounding box center [527, 311] width 115 height 27
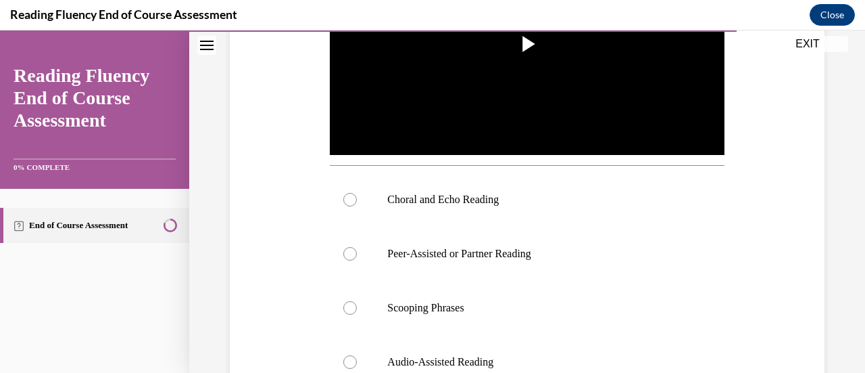
scroll to position [406, 0]
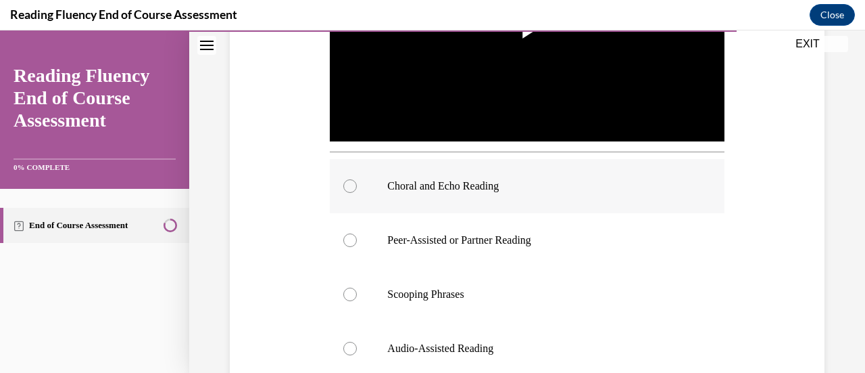
click at [519, 189] on label "Choral and Echo Reading" at bounding box center [527, 186] width 394 height 54
click at [357, 189] on input "Choral and Echo Reading" at bounding box center [350, 186] width 14 height 14
radio input "true"
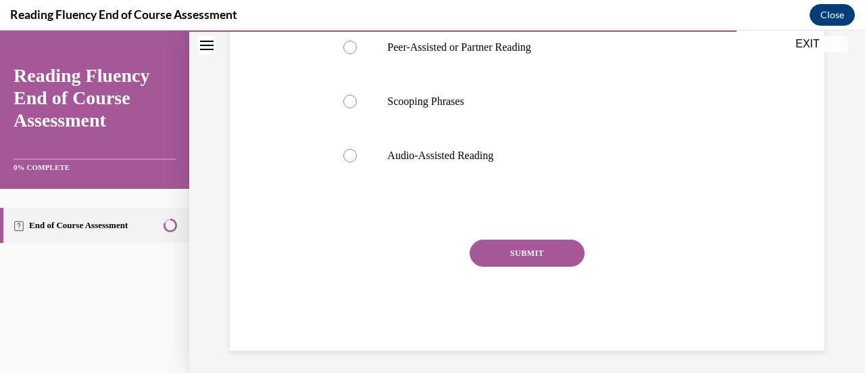
click at [549, 248] on button "SUBMIT" at bounding box center [527, 252] width 115 height 27
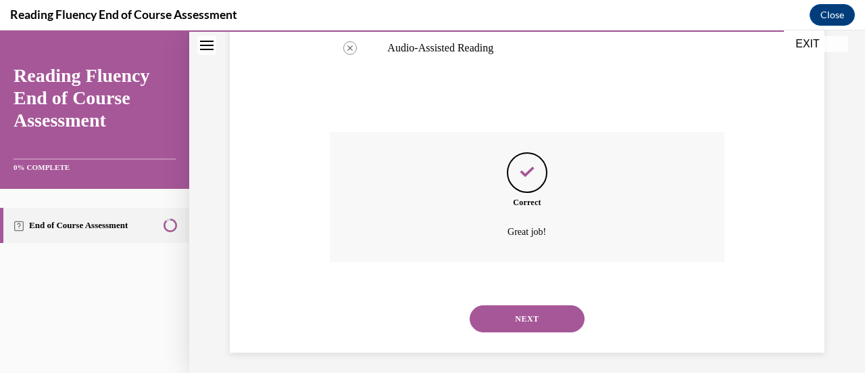
scroll to position [708, 0]
click at [510, 303] on button "NEXT" at bounding box center [527, 316] width 115 height 27
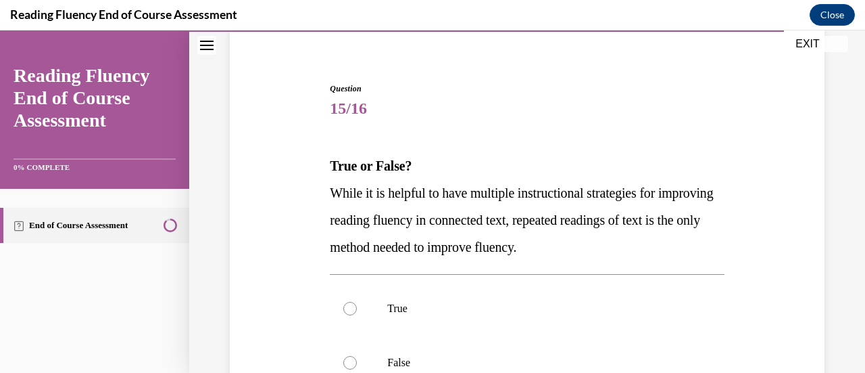
scroll to position [203, 0]
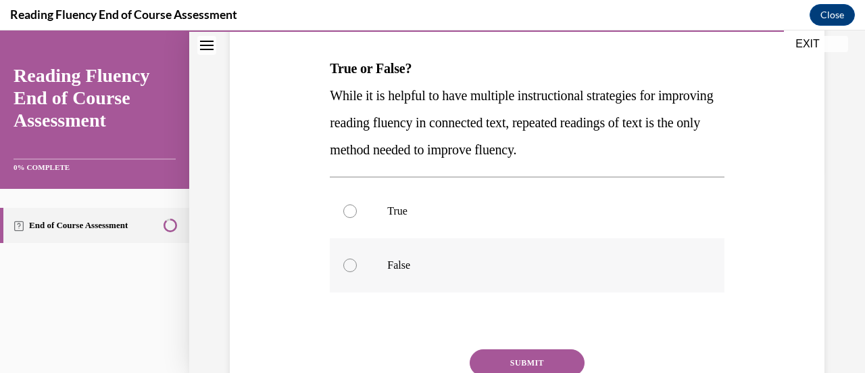
click at [439, 264] on p "False" at bounding box center [538, 265] width 303 height 14
click at [357, 264] on input "False" at bounding box center [350, 265] width 14 height 14
radio input "true"
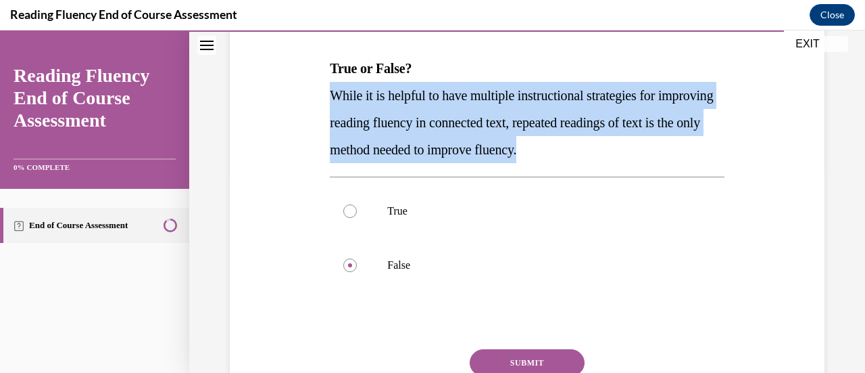
drag, startPoint x: 627, startPoint y: 154, endPoint x: 342, endPoint y: 100, distance: 289.7
click at [280, 90] on div "Question 15/16 True or False? While it is helpful to have multiple instructiona…" at bounding box center [527, 202] width 602 height 515
copy span "While it is helpful to have multiple instructional strategies for improving rea…"
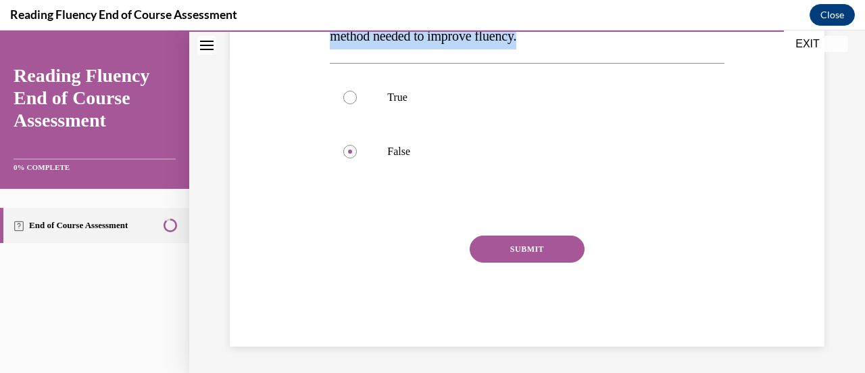
click at [525, 254] on button "SUBMIT" at bounding box center [527, 248] width 115 height 27
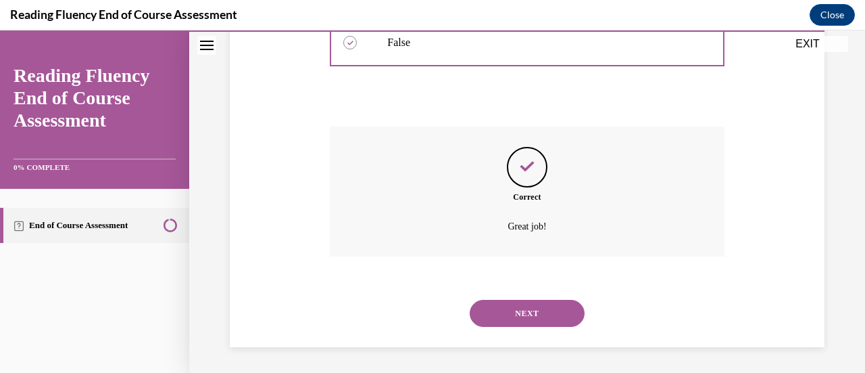
scroll to position [426, 0]
click at [543, 315] on button "NEXT" at bounding box center [527, 312] width 115 height 27
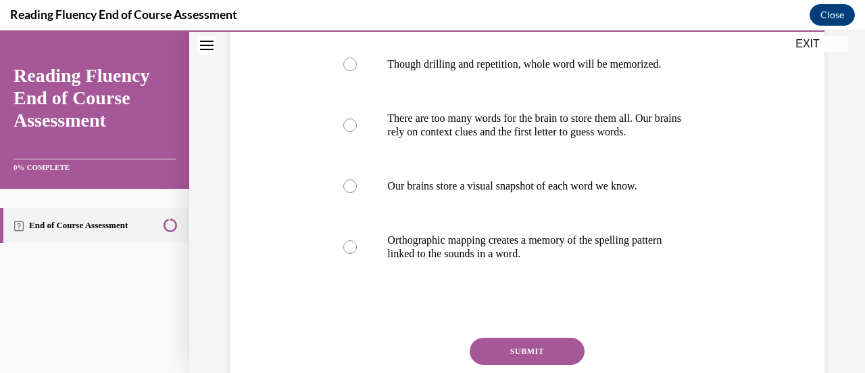
scroll to position [270, 0]
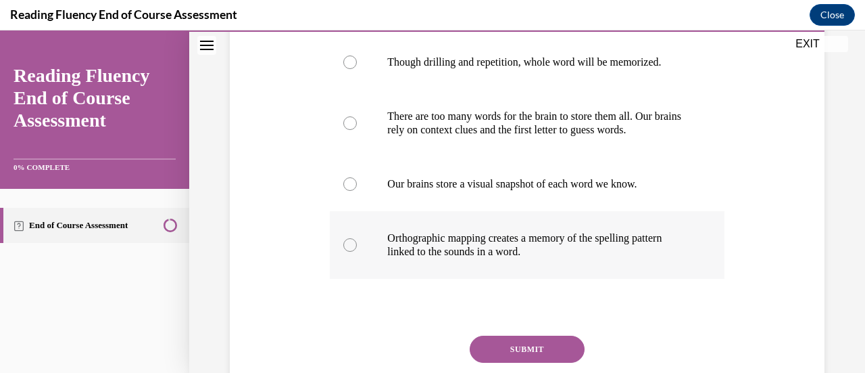
click at [602, 239] on p "Orthographic mapping creates a memory of the spelling pattern linked to the sou…" at bounding box center [538, 244] width 303 height 27
click at [357, 239] on input "Orthographic mapping creates a memory of the spelling pattern linked to the sou…" at bounding box center [350, 245] width 14 height 14
radio input "true"
click at [520, 351] on button "SUBMIT" at bounding box center [527, 348] width 115 height 27
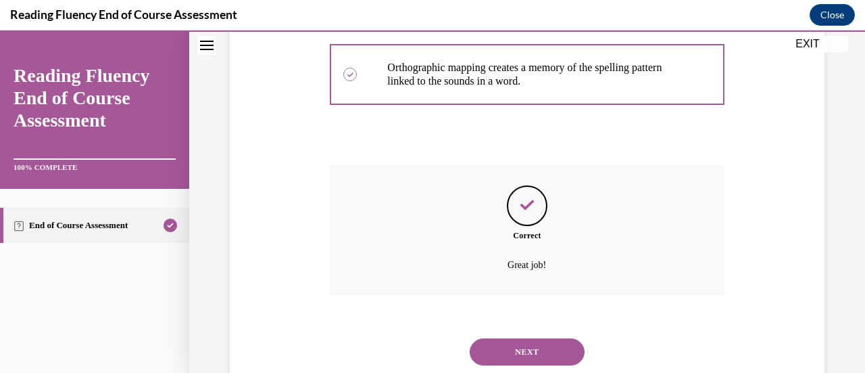
scroll to position [480, 0]
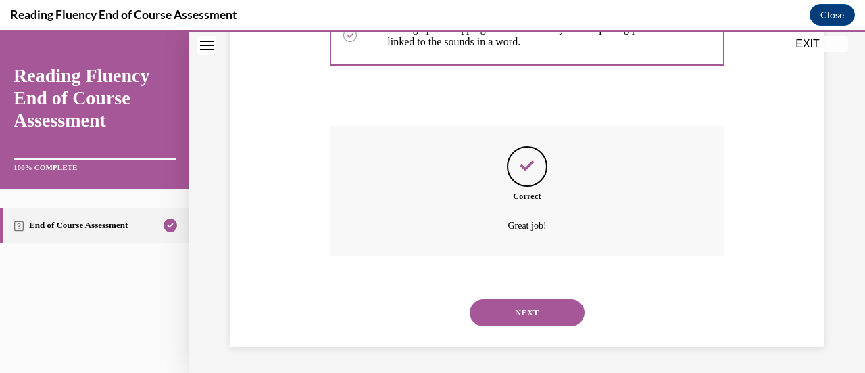
click at [549, 317] on button "NEXT" at bounding box center [527, 312] width 115 height 27
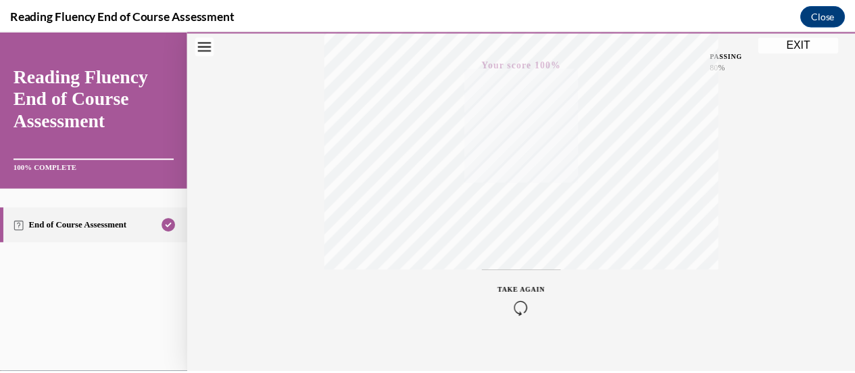
scroll to position [350, 0]
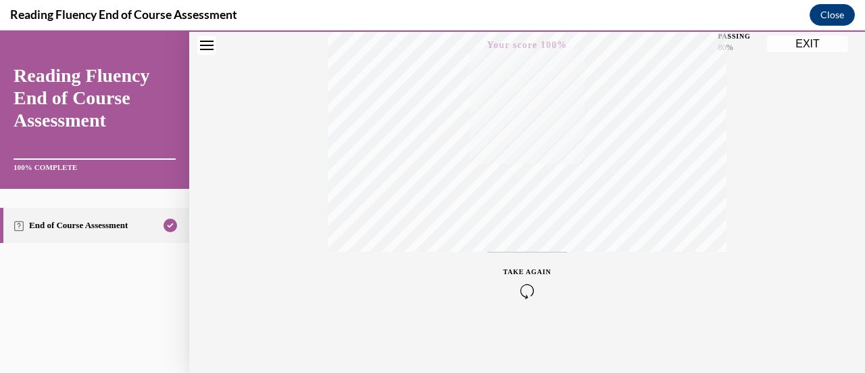
click at [800, 45] on button "EXIT" at bounding box center [807, 44] width 81 height 16
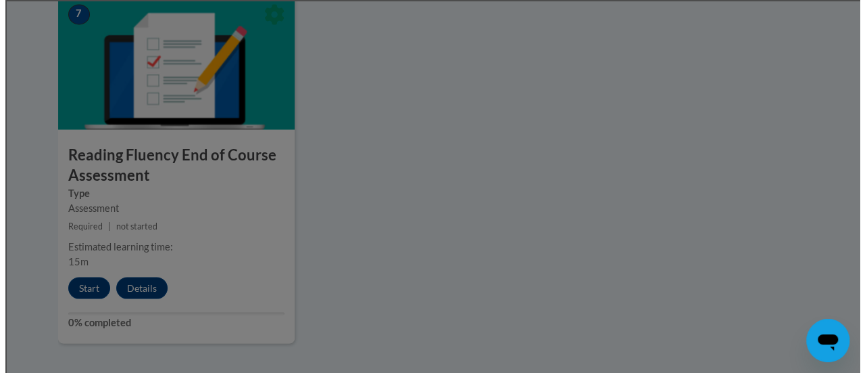
scroll to position [997, 0]
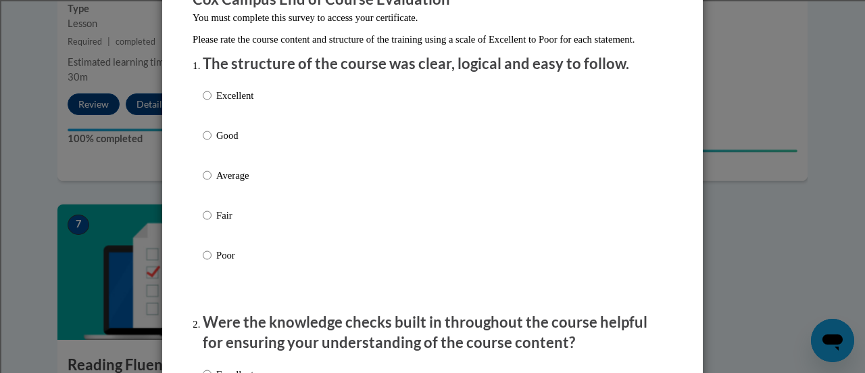
click at [239, 143] on p "Good" at bounding box center [234, 135] width 37 height 15
click at [212, 143] on input "Good" at bounding box center [207, 135] width 9 height 15
radio input "true"
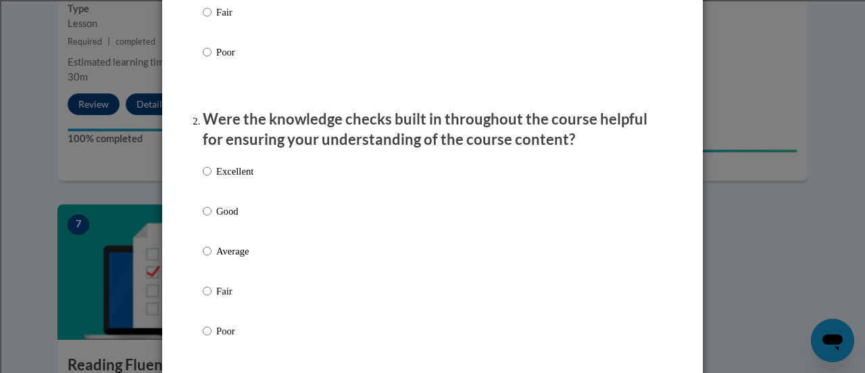
click at [235, 200] on label "Excellent" at bounding box center [228, 182] width 51 height 37
click at [212, 178] on input "Excellent" at bounding box center [207, 171] width 9 height 15
radio input "true"
click at [234, 218] on p "Good" at bounding box center [234, 210] width 37 height 15
click at [212, 218] on input "Good" at bounding box center [207, 210] width 9 height 15
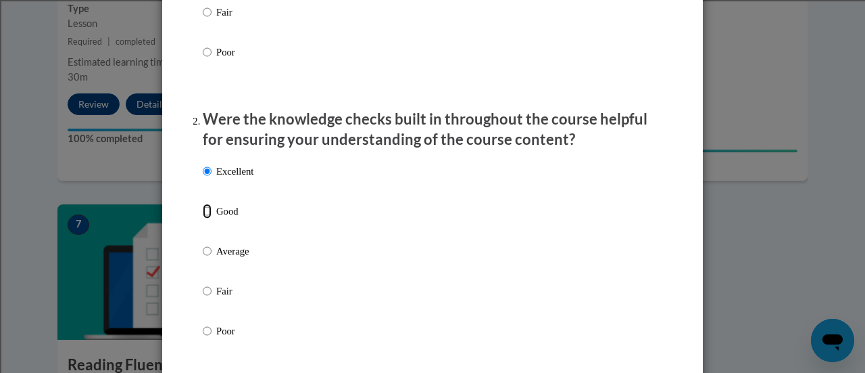
radio input "true"
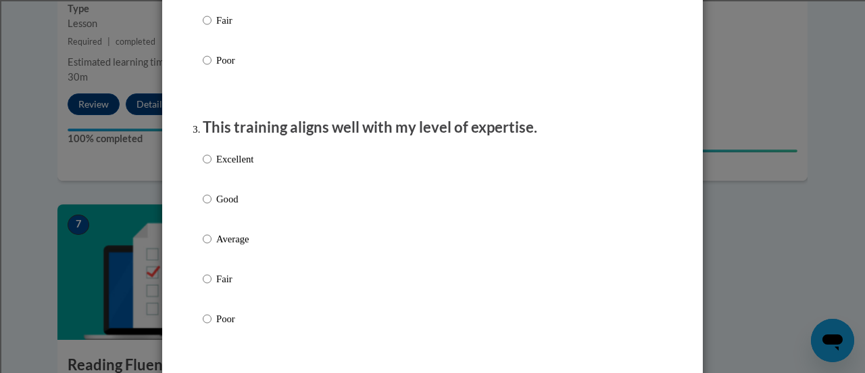
click at [230, 206] on p "Good" at bounding box center [234, 198] width 37 height 15
click at [212, 206] on input "Good" at bounding box center [207, 198] width 9 height 15
radio input "true"
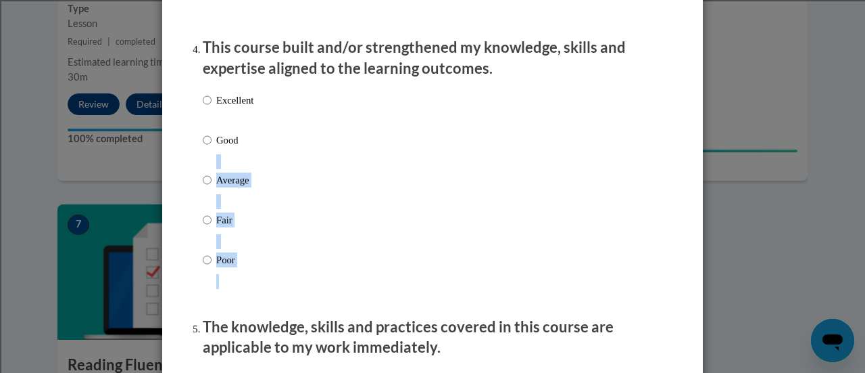
click at [249, 150] on div "Excellent Good Average Fair Poor" at bounding box center [433, 196] width 460 height 220
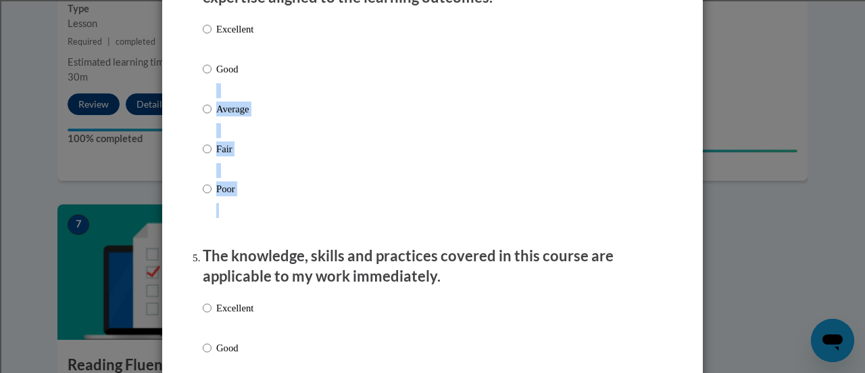
scroll to position [1014, 0]
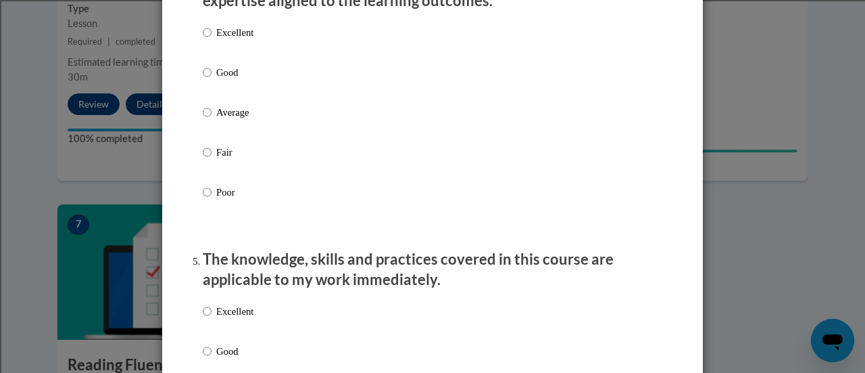
click at [208, 88] on label "Good" at bounding box center [228, 83] width 51 height 37
click at [208, 80] on input "Good" at bounding box center [207, 72] width 9 height 15
radio input "true"
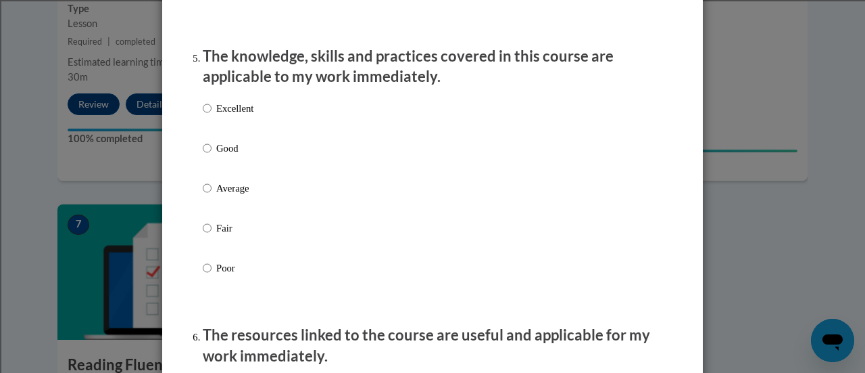
click at [224, 155] on p "Good" at bounding box center [234, 148] width 37 height 15
click at [212, 155] on input "Good" at bounding box center [207, 148] width 9 height 15
radio input "true"
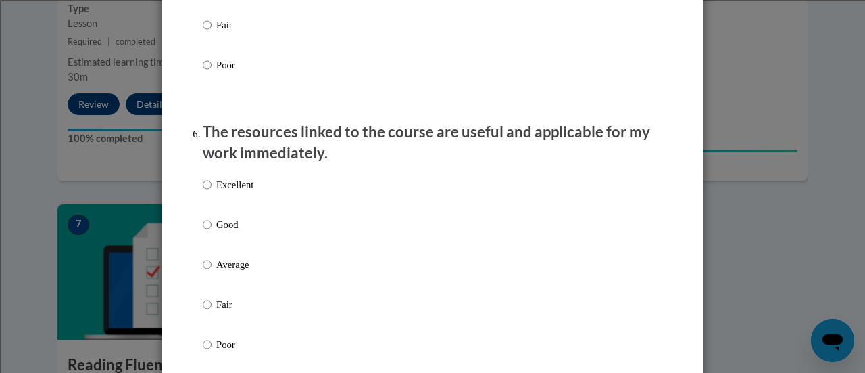
click at [210, 243] on label "Good" at bounding box center [228, 235] width 51 height 37
click at [210, 232] on input "Good" at bounding box center [207, 224] width 9 height 15
radio input "true"
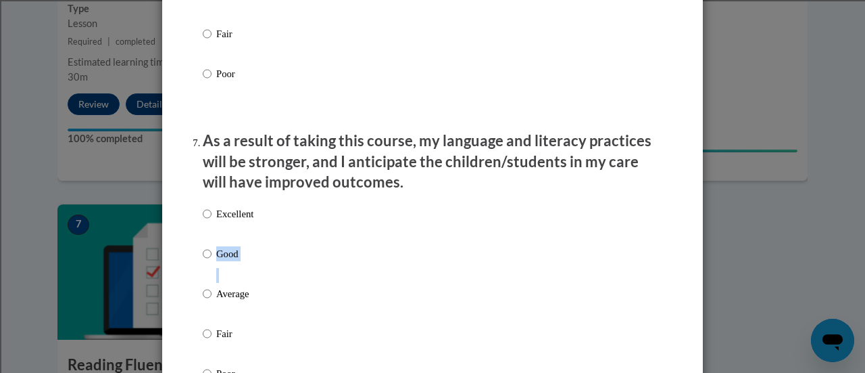
click at [214, 272] on label "Good" at bounding box center [228, 264] width 51 height 37
click at [208, 261] on label "Good" at bounding box center [228, 264] width 51 height 37
click at [208, 261] on input "Good" at bounding box center [207, 253] width 9 height 15
radio input "true"
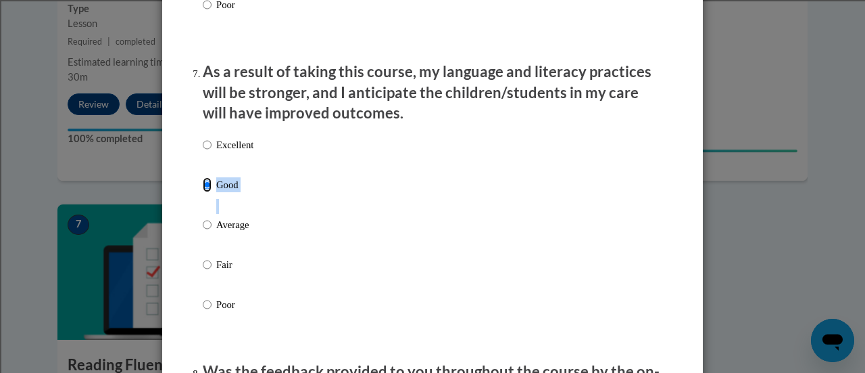
scroll to position [1961, 0]
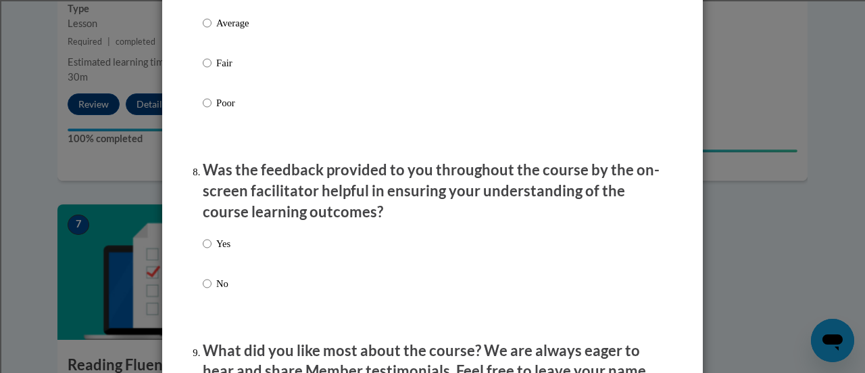
click at [222, 271] on label "Yes" at bounding box center [217, 254] width 28 height 37
click at [212, 251] on input "Yes" at bounding box center [207, 243] width 9 height 15
radio input "true"
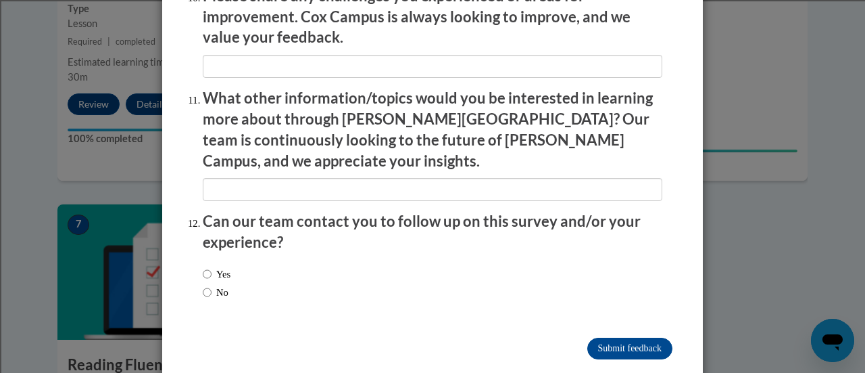
scroll to position [2439, 0]
click at [208, 284] on label "No" at bounding box center [216, 291] width 26 height 15
click at [208, 284] on input "No" at bounding box center [207, 291] width 9 height 15
radio input "true"
click at [647, 337] on input "Submit feedback" at bounding box center [629, 348] width 85 height 22
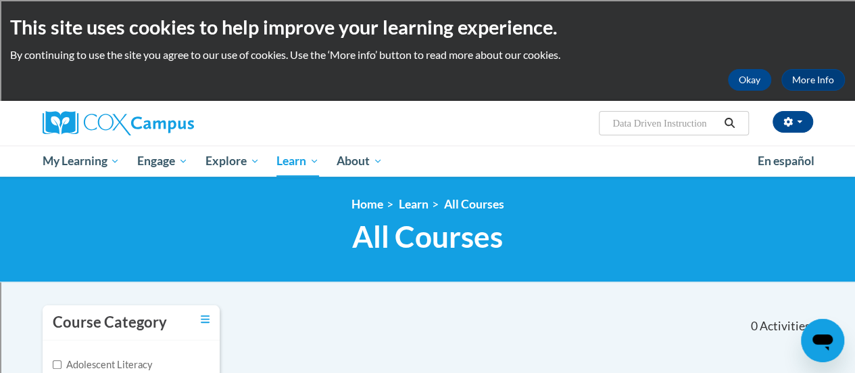
click at [638, 126] on input "Data Driven Instruction" at bounding box center [665, 123] width 108 height 16
type input "Data-Driven Instruction"
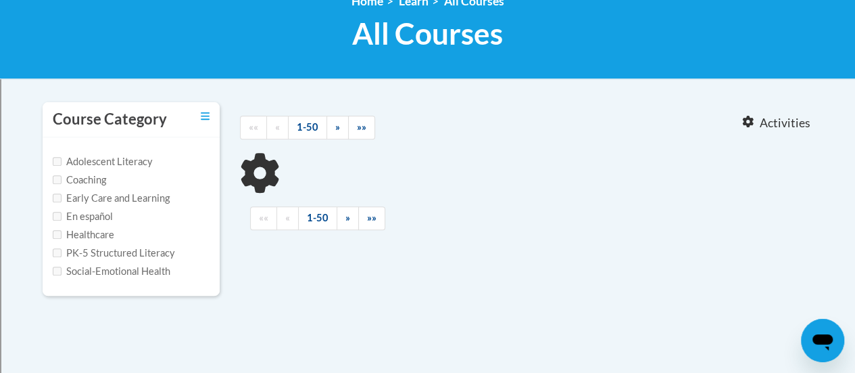
type input "Data-Driven Instruction"
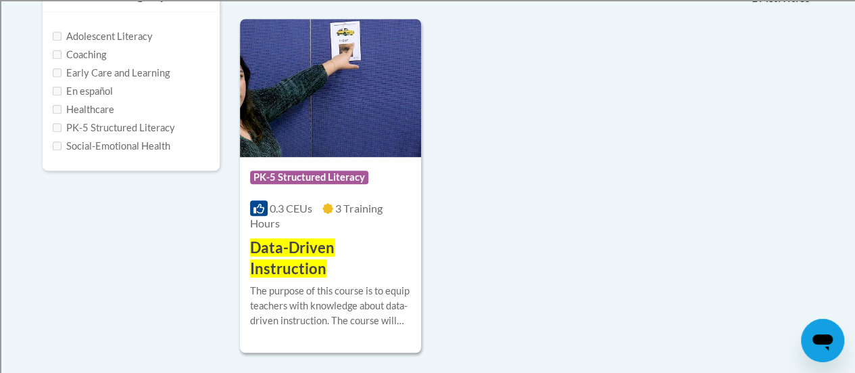
scroll to position [338, 0]
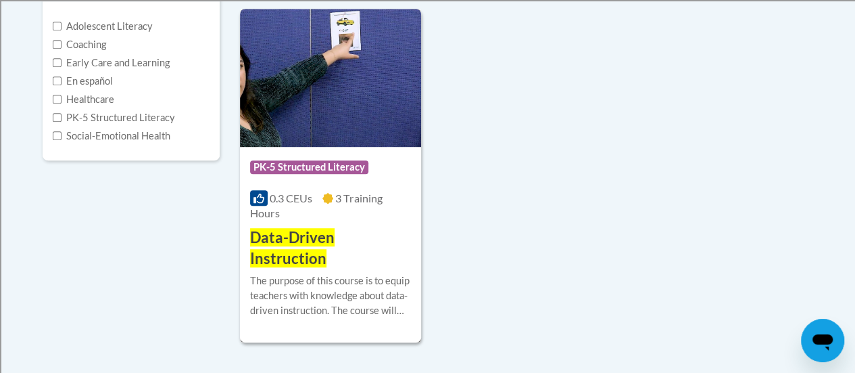
click at [324, 95] on img at bounding box center [330, 78] width 181 height 138
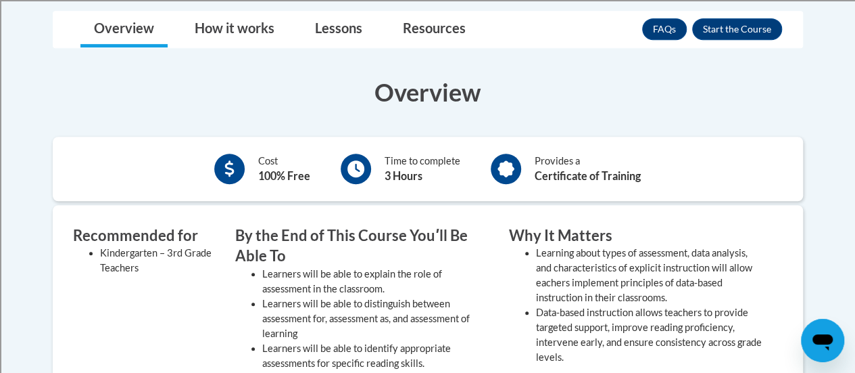
scroll to position [270, 0]
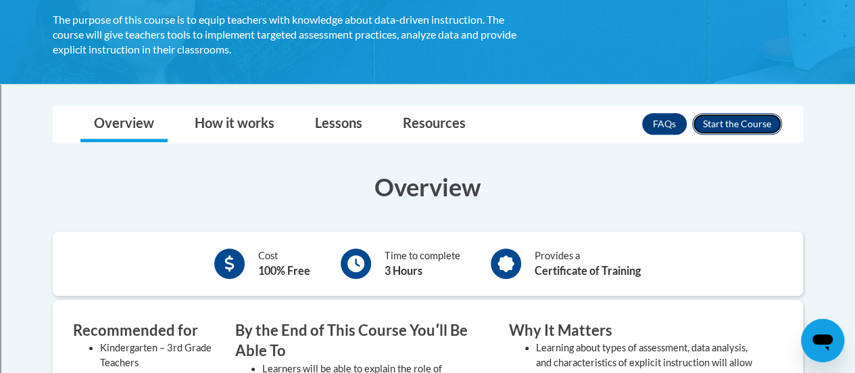
click at [713, 119] on button "Enroll" at bounding box center [737, 124] width 90 height 22
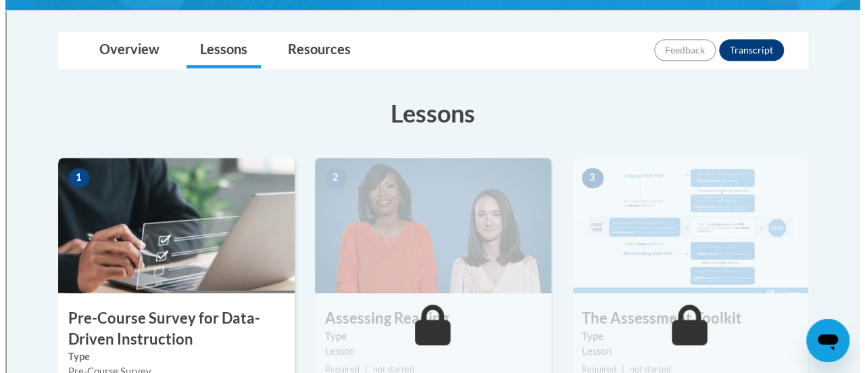
scroll to position [406, 0]
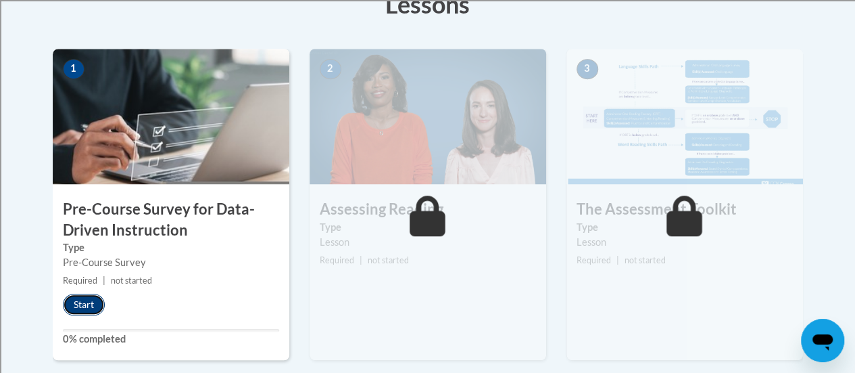
click at [85, 302] on button "Start" at bounding box center [84, 304] width 42 height 22
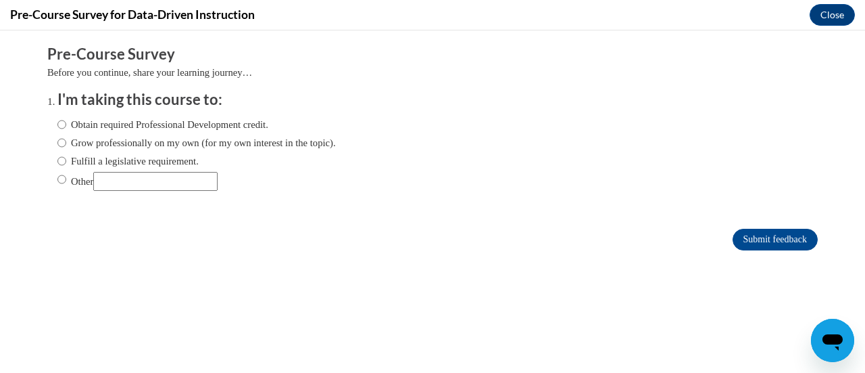
scroll to position [0, 0]
click at [105, 128] on label "Obtain required Professional Development credit." at bounding box center [162, 124] width 211 height 15
click at [66, 128] on input "Obtain required Professional Development credit." at bounding box center [61, 124] width 9 height 15
radio input "true"
click at [768, 241] on input "Submit feedback" at bounding box center [775, 240] width 85 height 22
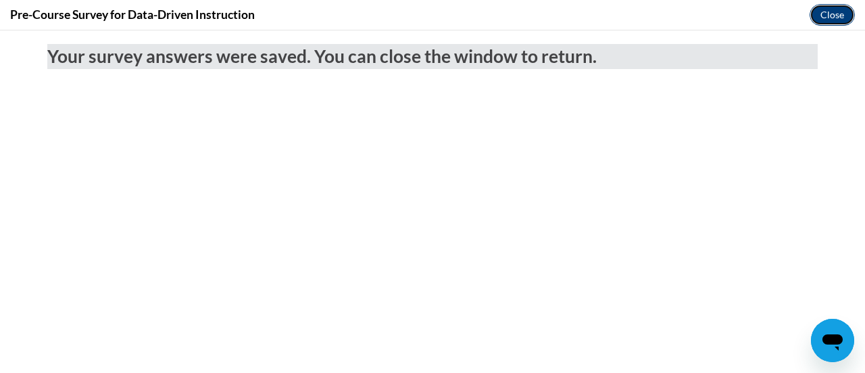
click at [817, 11] on button "Close" at bounding box center [832, 15] width 45 height 22
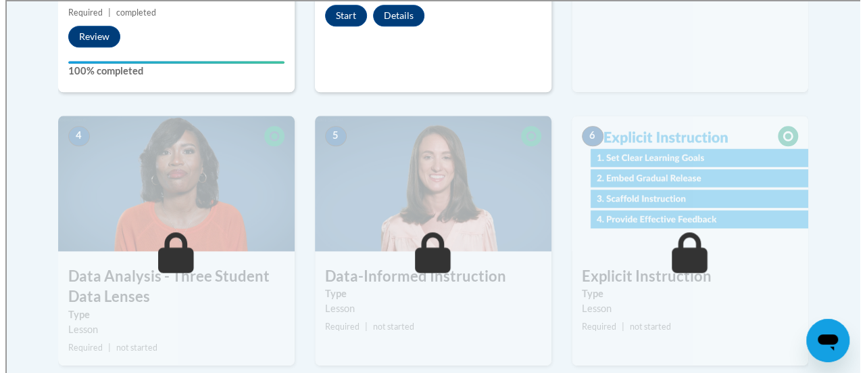
scroll to position [473, 0]
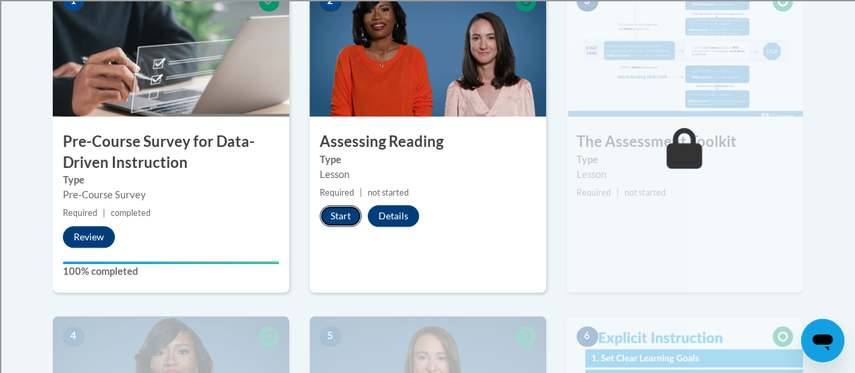
click at [333, 217] on button "Start" at bounding box center [341, 216] width 42 height 22
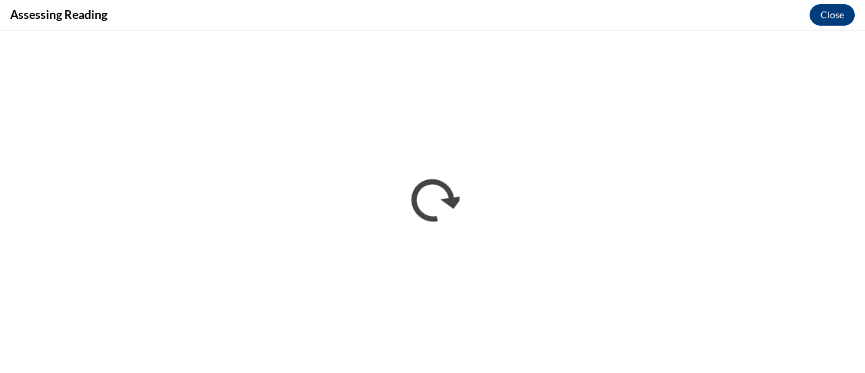
scroll to position [0, 0]
